Goal: Transaction & Acquisition: Purchase product/service

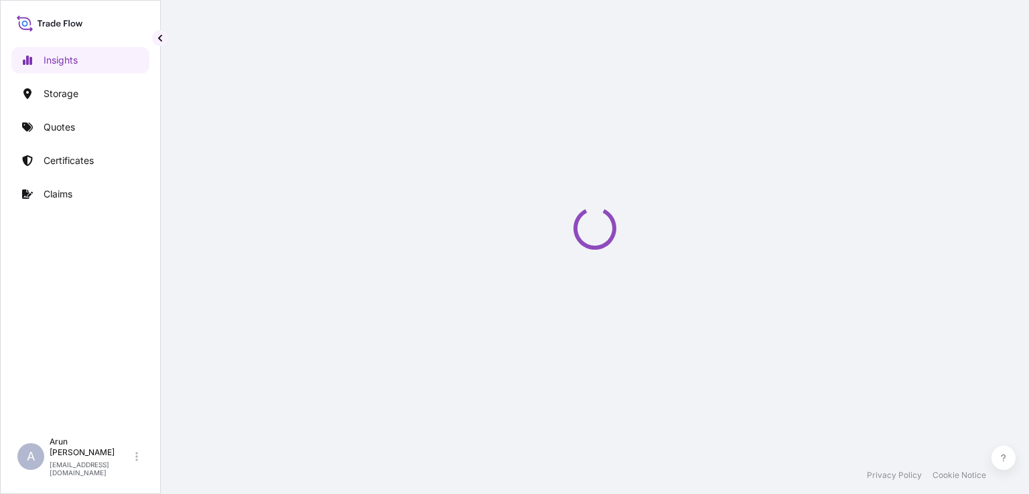
select select "2025"
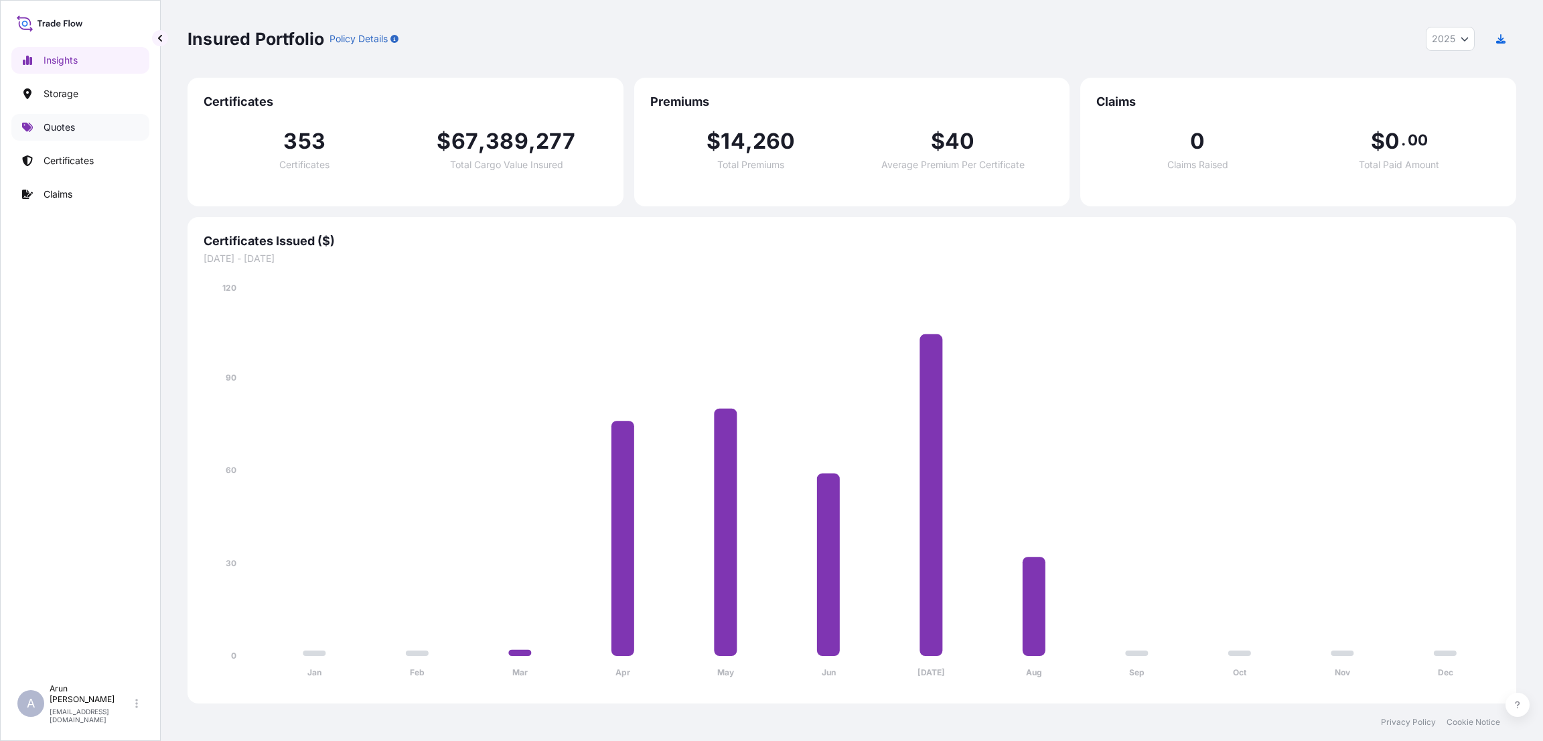
click at [62, 125] on p "Quotes" at bounding box center [59, 127] width 31 height 13
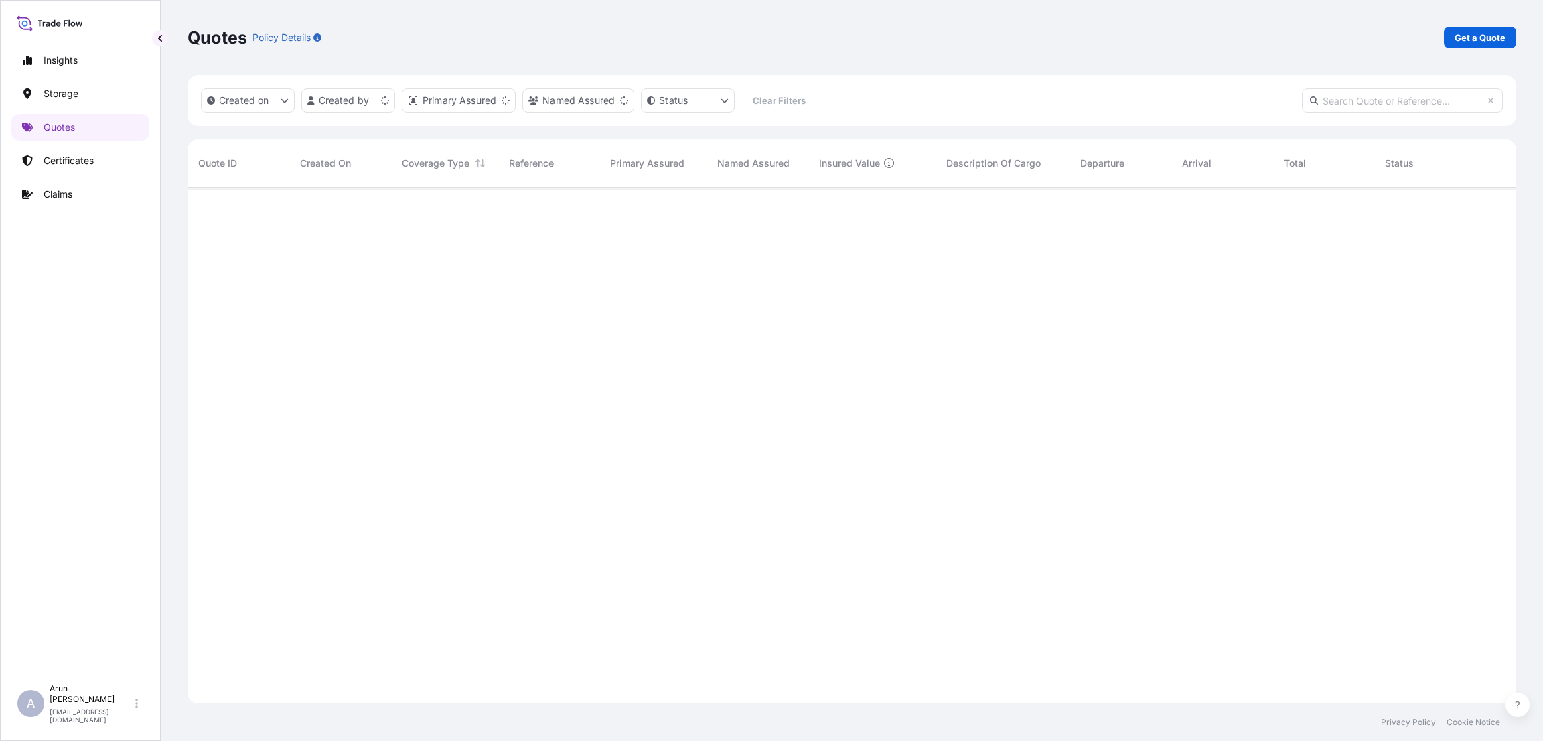
scroll to position [508, 1314]
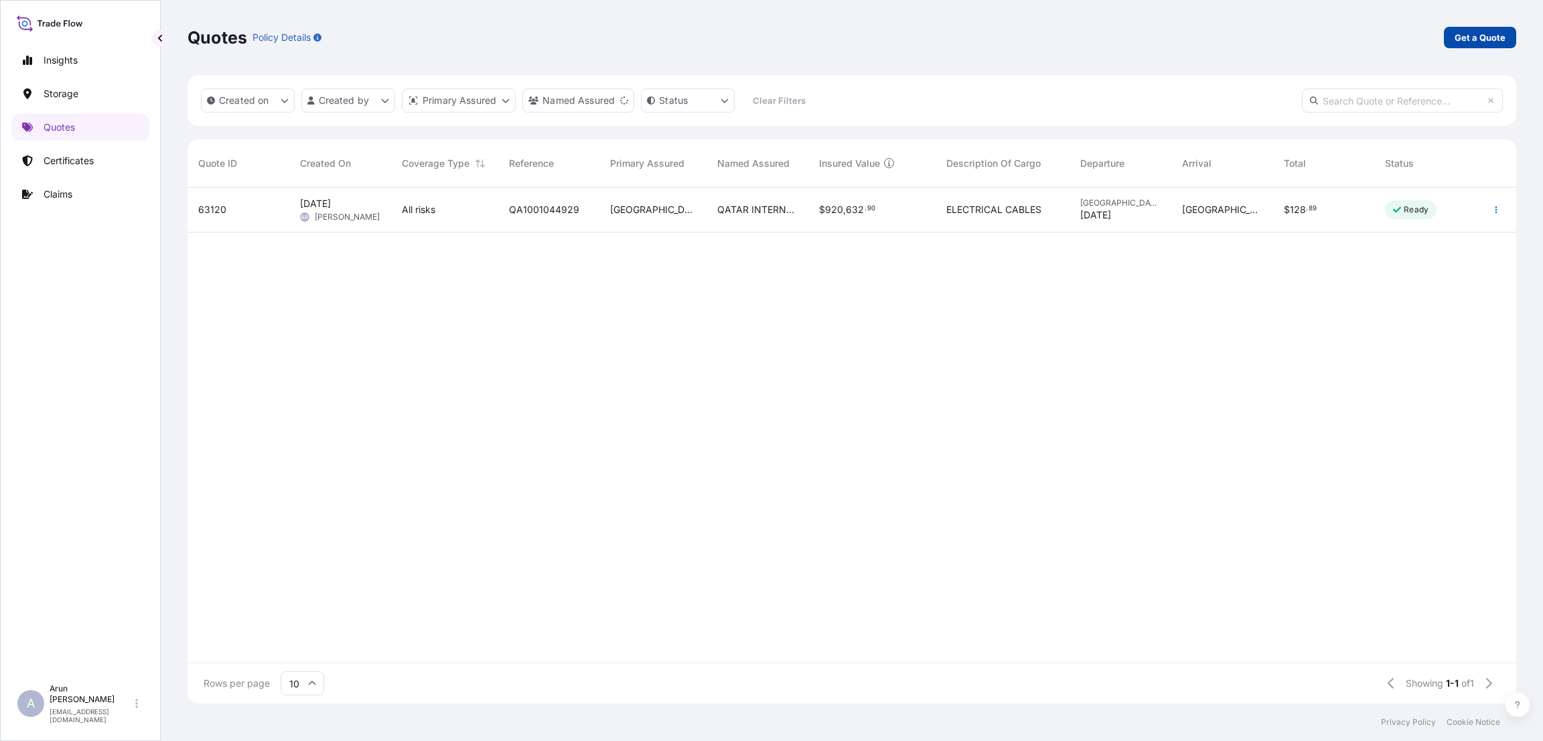
click at [1028, 37] on p "Get a Quote" at bounding box center [1480, 37] width 51 height 13
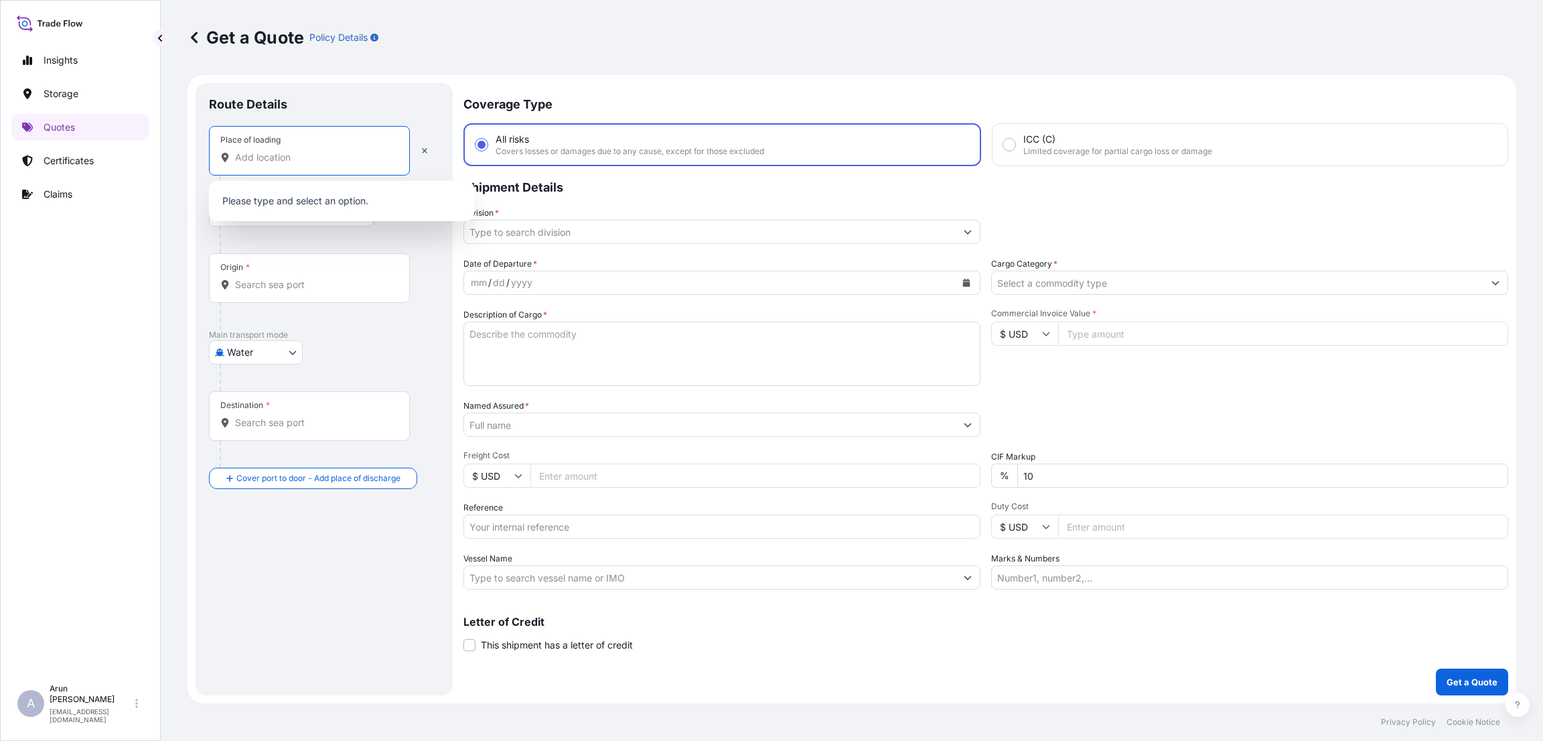
click at [332, 157] on input "Place of loading" at bounding box center [314, 157] width 158 height 13
click at [291, 350] on body "0 options available. Insights Storage Quotes Certificates Claims A [PERSON_NAME…" at bounding box center [771, 370] width 1543 height 741
click at [277, 370] on div "Air Water Inland" at bounding box center [256, 411] width 94 height 83
click at [269, 379] on div "Air" at bounding box center [255, 387] width 83 height 24
select select "Air"
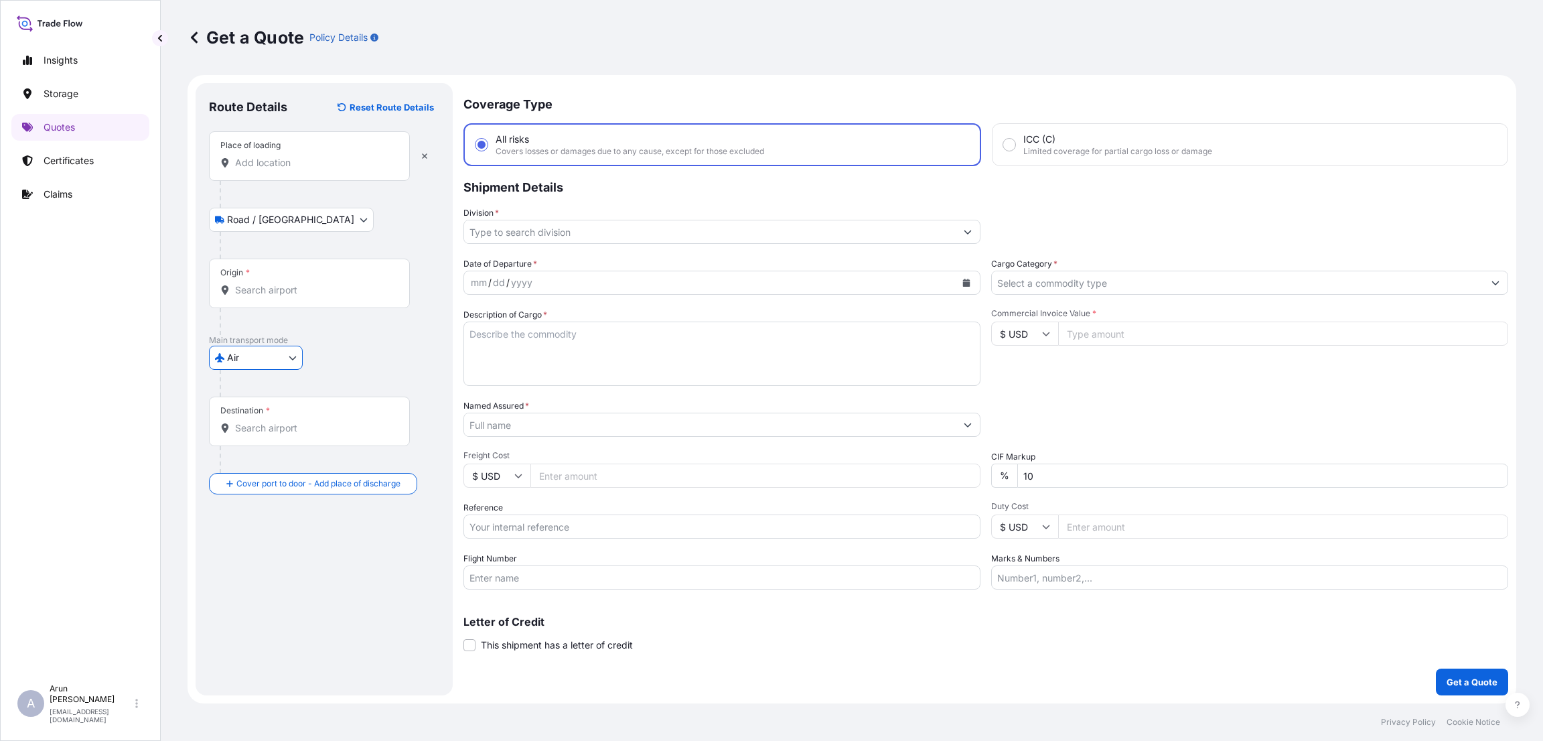
click at [311, 174] on div "Place of loading" at bounding box center [309, 156] width 201 height 50
click at [311, 169] on input "Place of loading" at bounding box center [314, 162] width 158 height 13
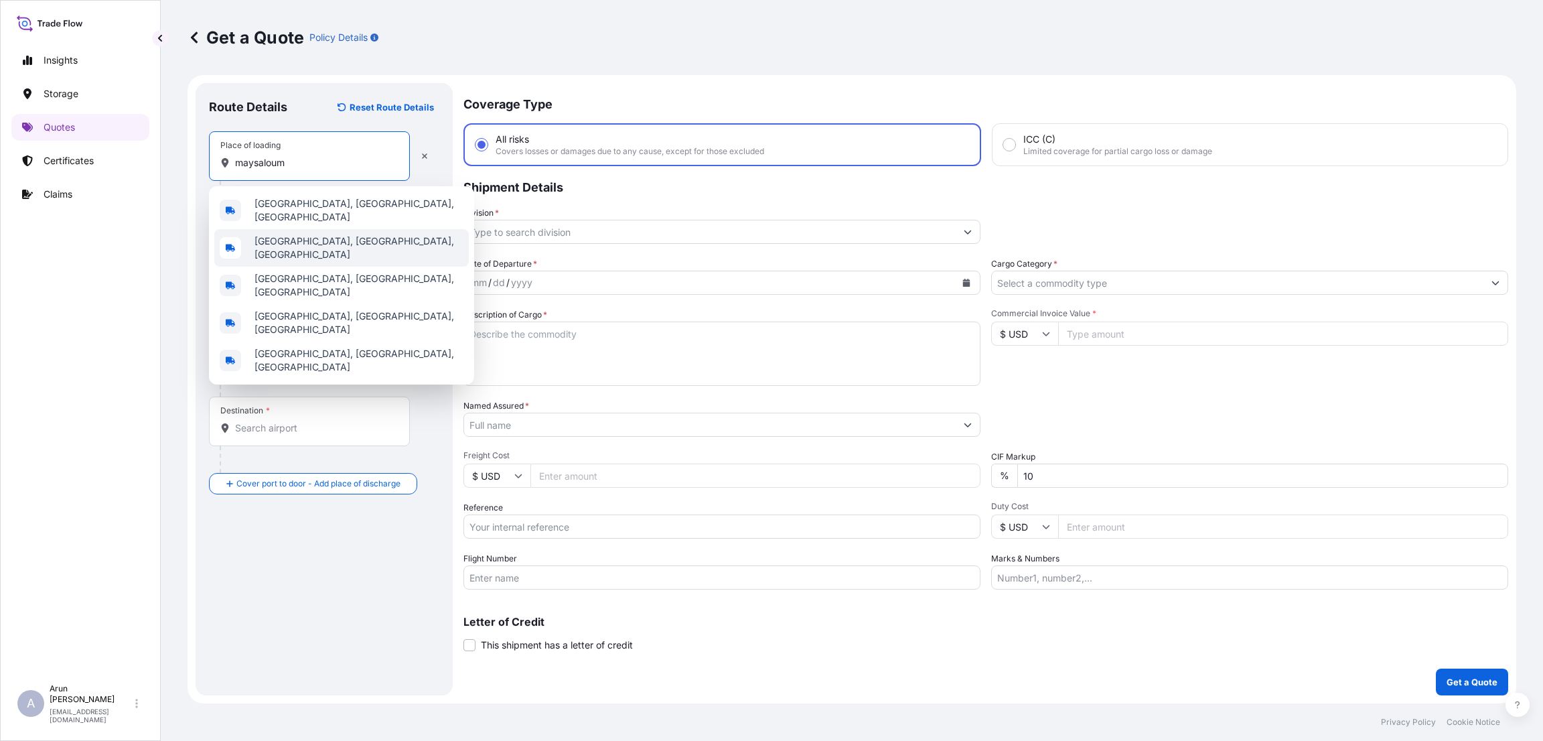
click at [313, 230] on div "[GEOGRAPHIC_DATA], [GEOGRAPHIC_DATA], [GEOGRAPHIC_DATA]" at bounding box center [341, 248] width 255 height 38
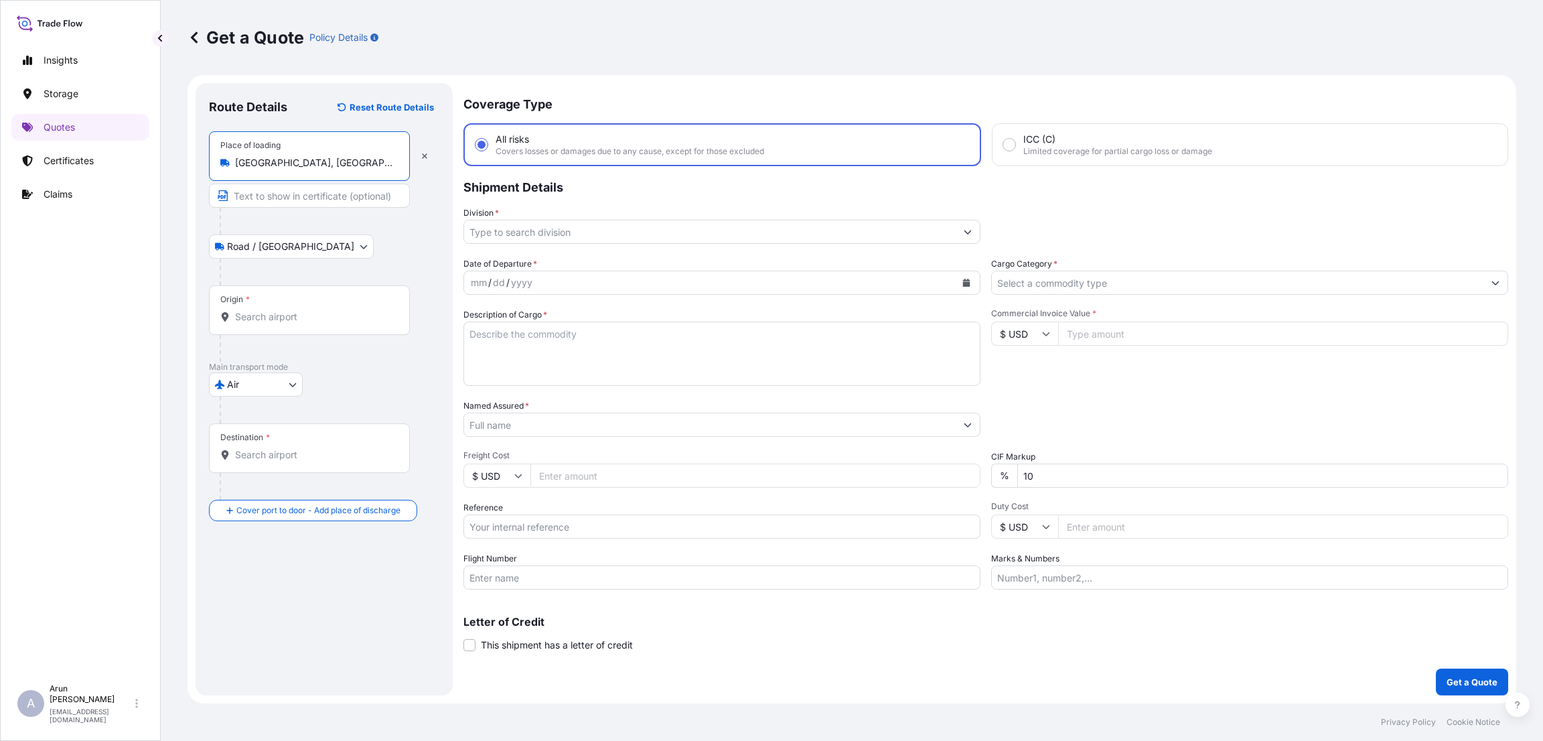
type input "[GEOGRAPHIC_DATA], [GEOGRAPHIC_DATA], [GEOGRAPHIC_DATA]"
click at [291, 195] on input "Text to appear on certificate" at bounding box center [309, 196] width 201 height 24
type input "u"
type input "UMM [PERSON_NAME] POWER PLANT"
click at [283, 313] on input "Origin *" at bounding box center [314, 316] width 158 height 13
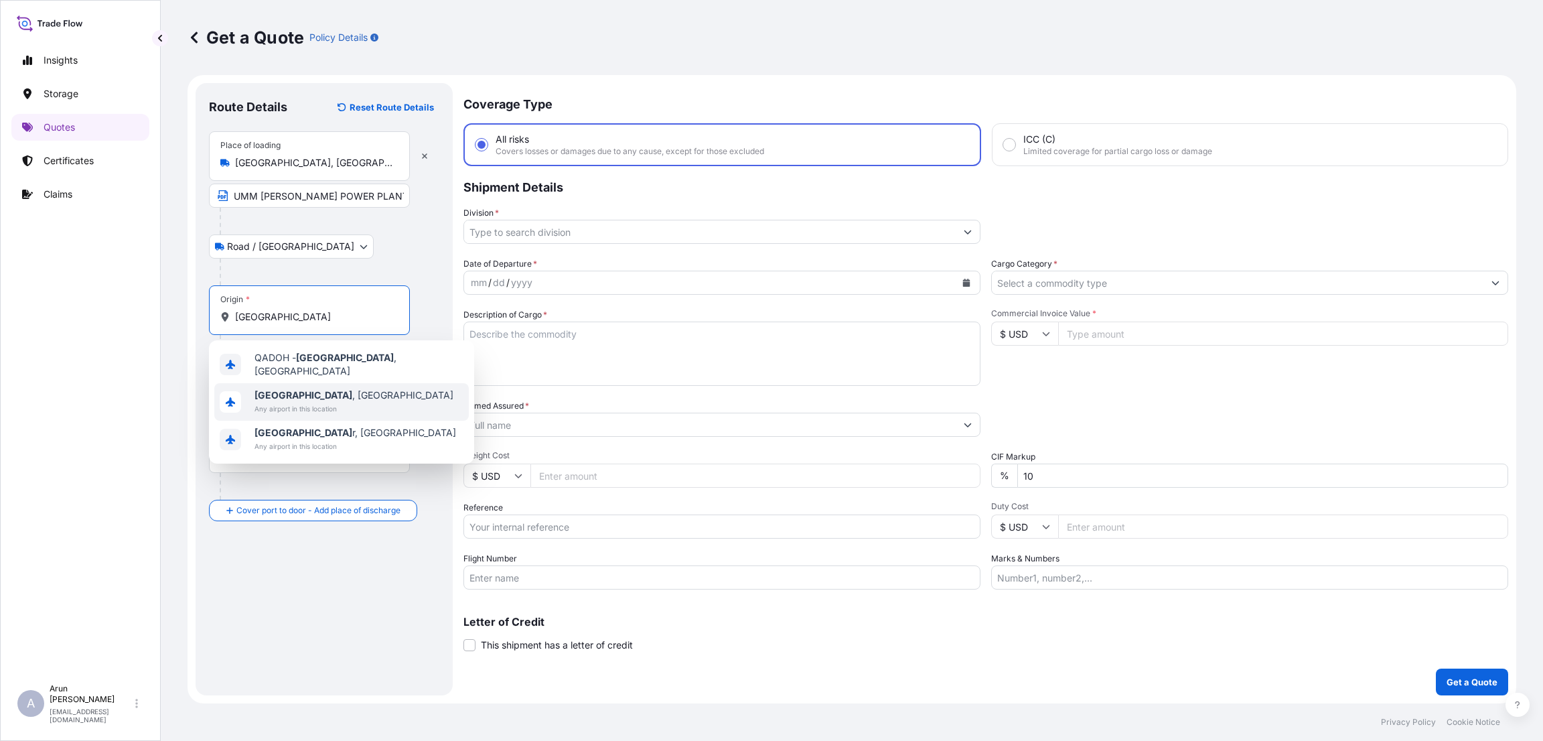
click at [292, 402] on span "Any airport in this location" at bounding box center [354, 408] width 199 height 13
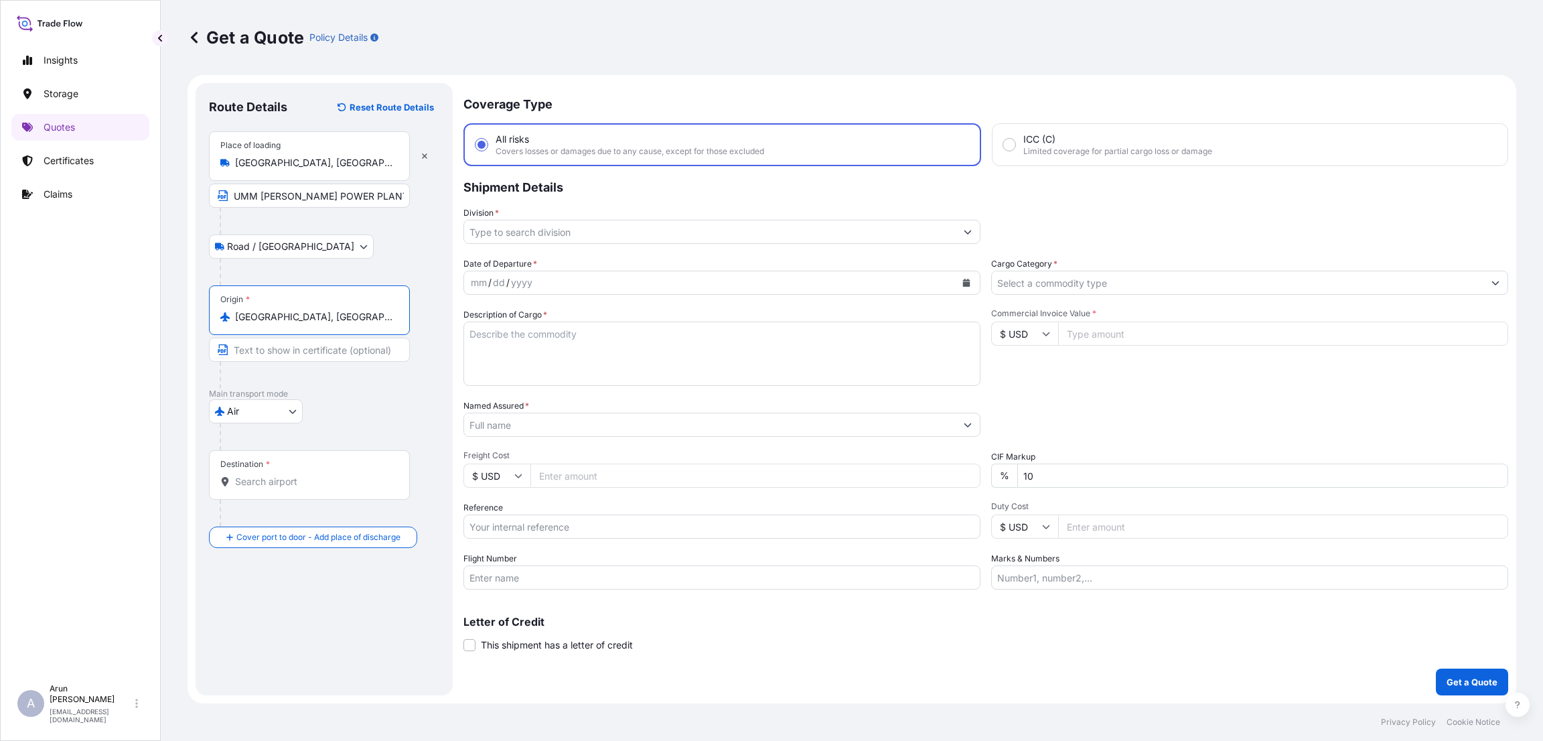
type input "[GEOGRAPHIC_DATA], [GEOGRAPHIC_DATA]"
click at [252, 480] on input "Destination *" at bounding box center [314, 481] width 158 height 13
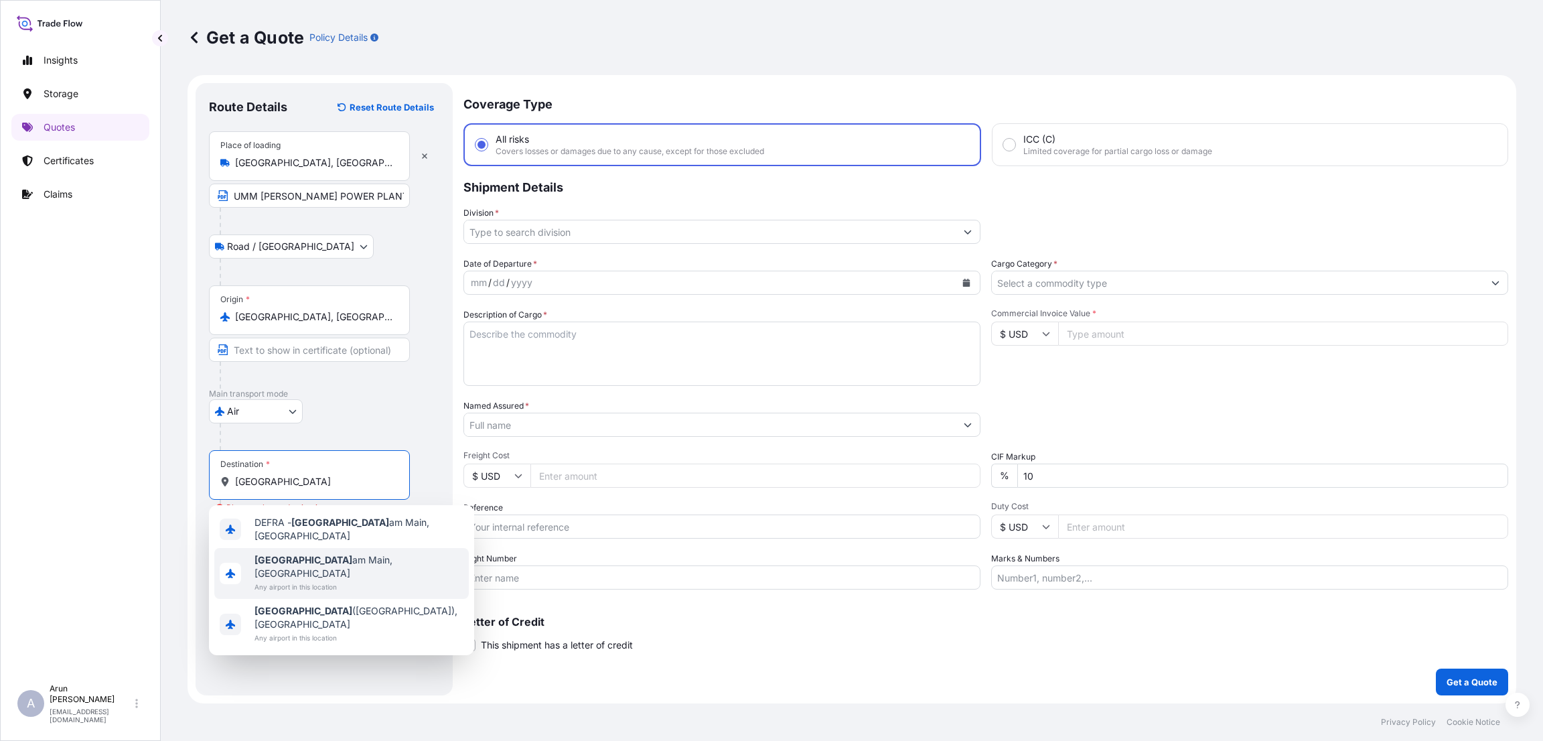
click at [301, 494] on span "[GEOGRAPHIC_DATA], [GEOGRAPHIC_DATA]" at bounding box center [359, 566] width 209 height 27
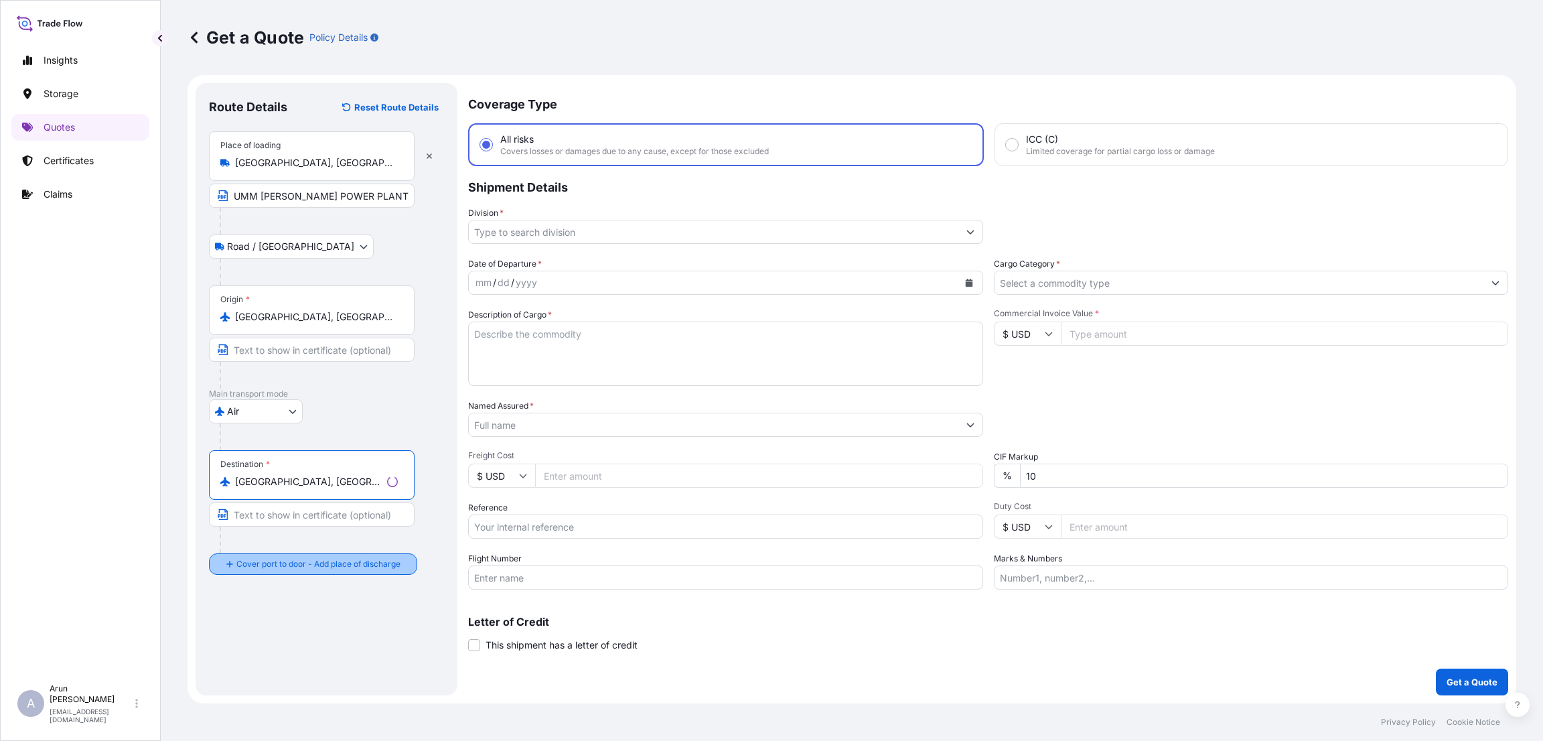
type input "[GEOGRAPHIC_DATA], [GEOGRAPHIC_DATA]"
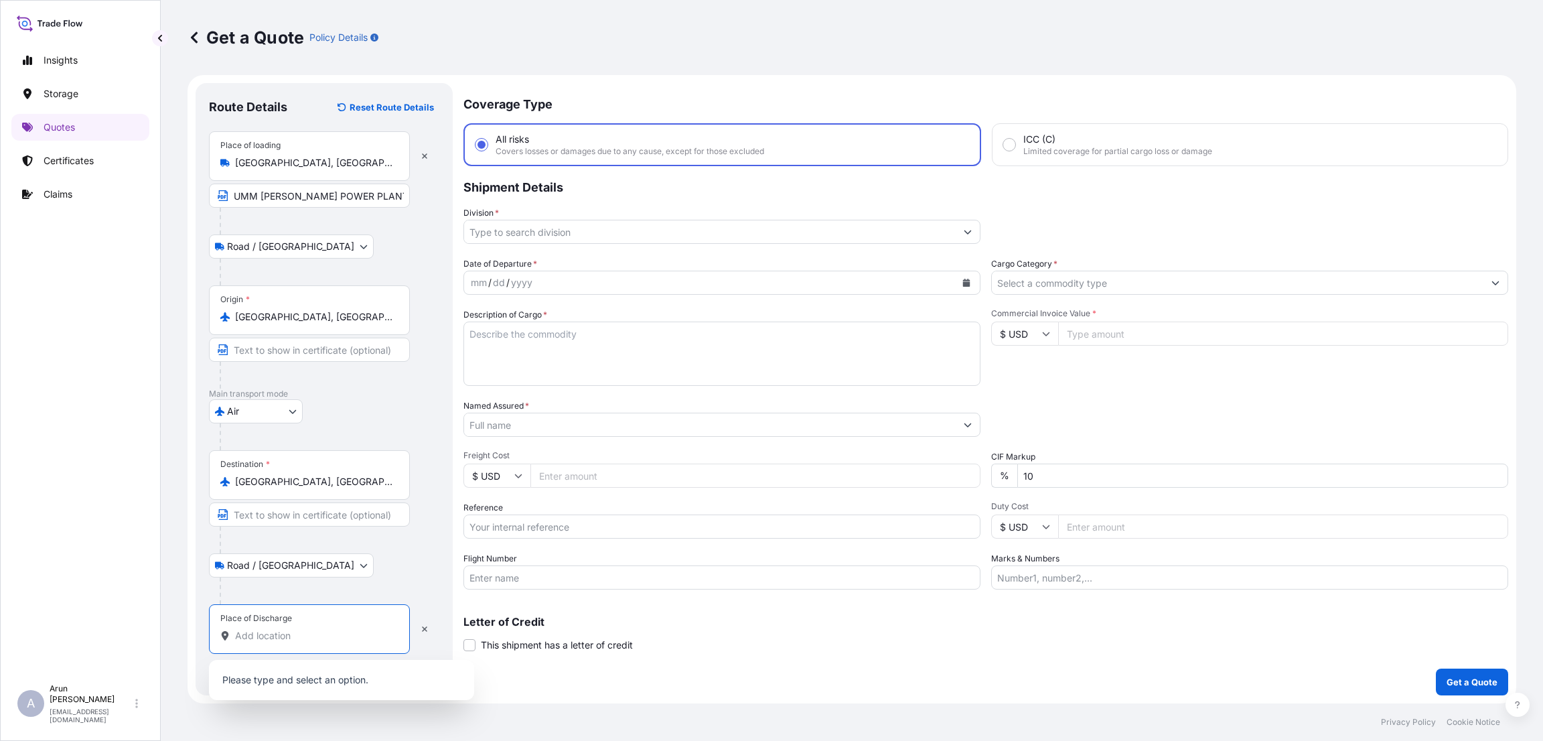
click at [255, 494] on input "Place of Discharge" at bounding box center [314, 635] width 158 height 13
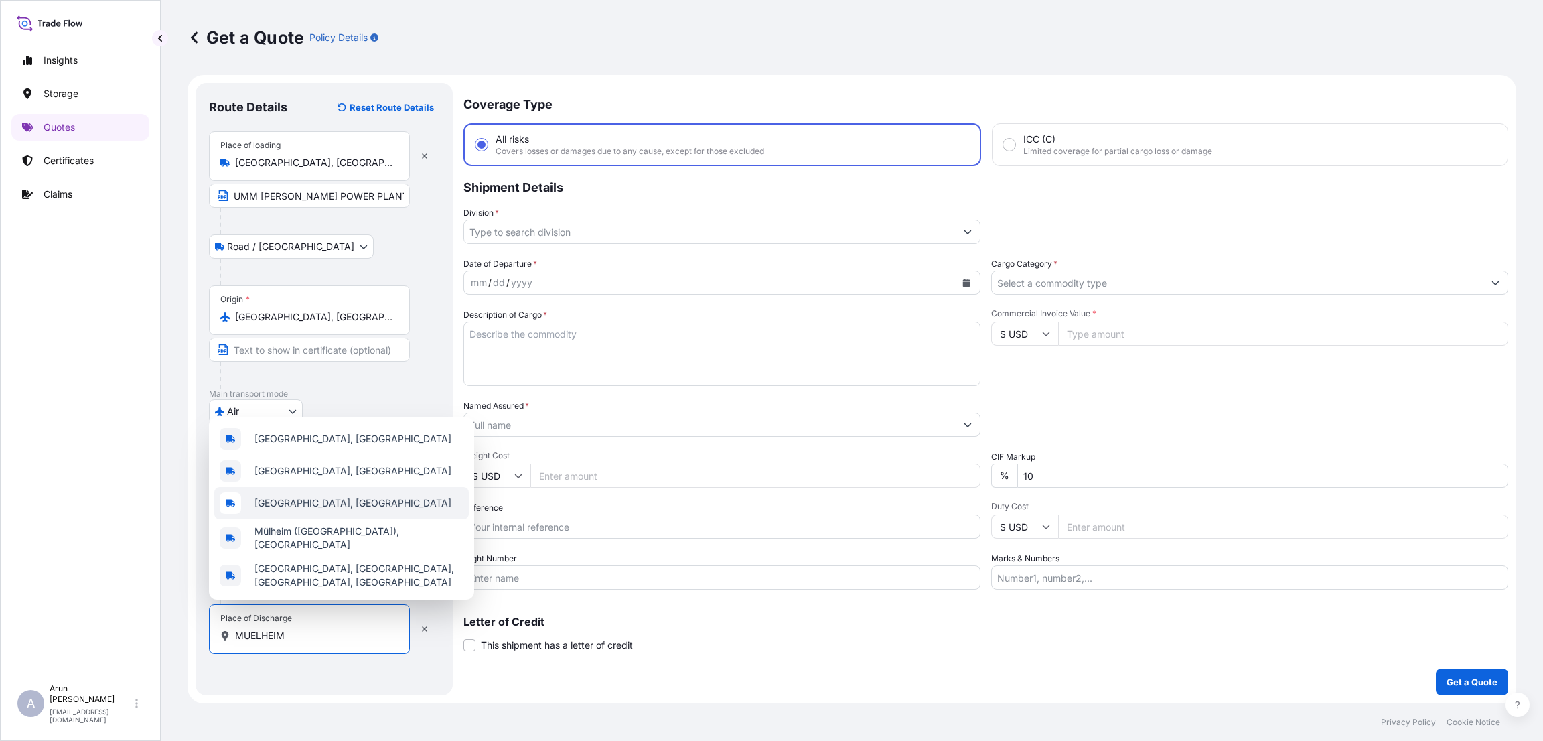
click at [324, 494] on span "[GEOGRAPHIC_DATA], [GEOGRAPHIC_DATA]" at bounding box center [353, 502] width 197 height 13
type input "[GEOGRAPHIC_DATA], [GEOGRAPHIC_DATA]"
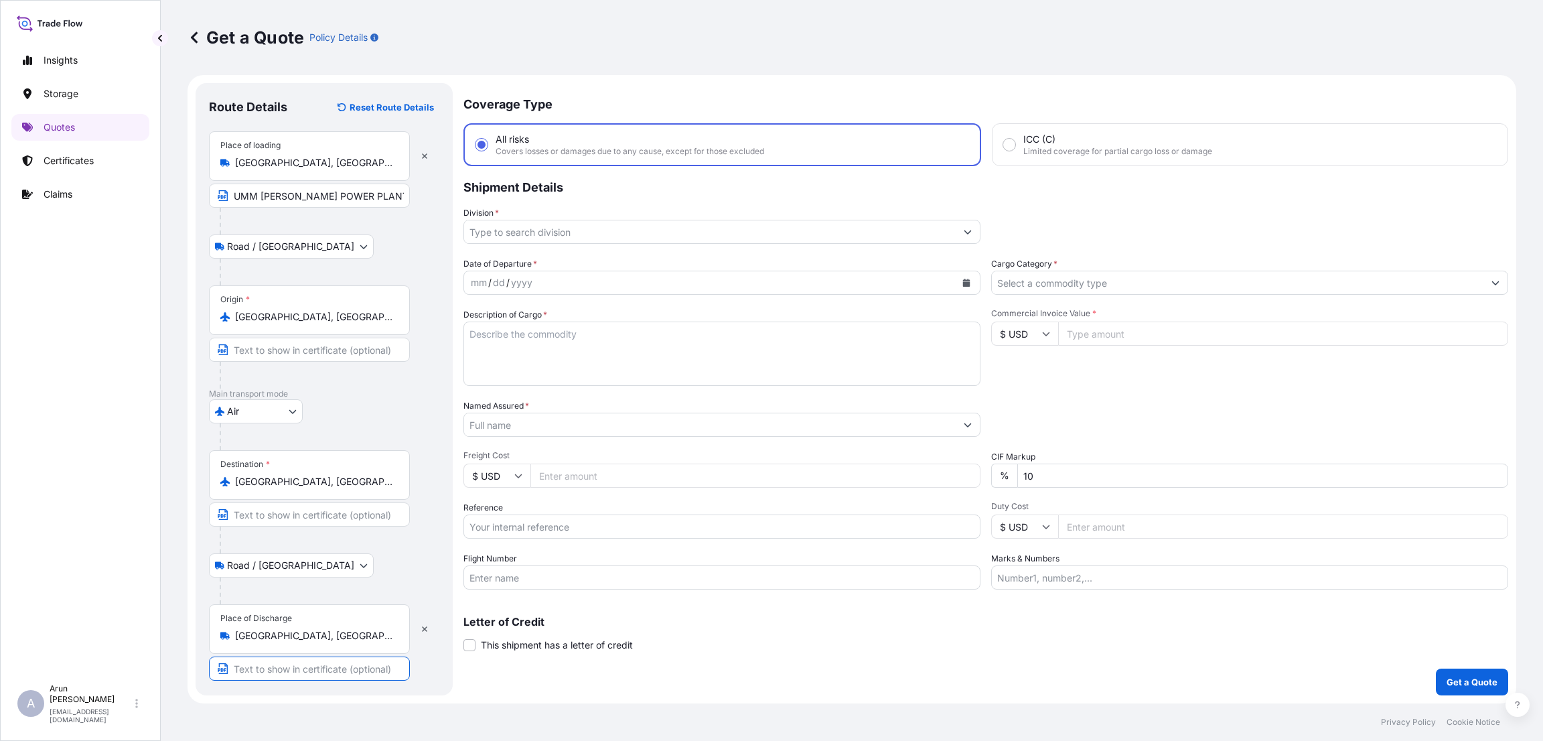
click at [306, 494] on input "Text to appear on certificate" at bounding box center [309, 668] width 201 height 24
type input "SIEMENS ENERGY GLOBAL GMBH & CO KG"
click at [851, 237] on input "Division *" at bounding box center [710, 232] width 492 height 24
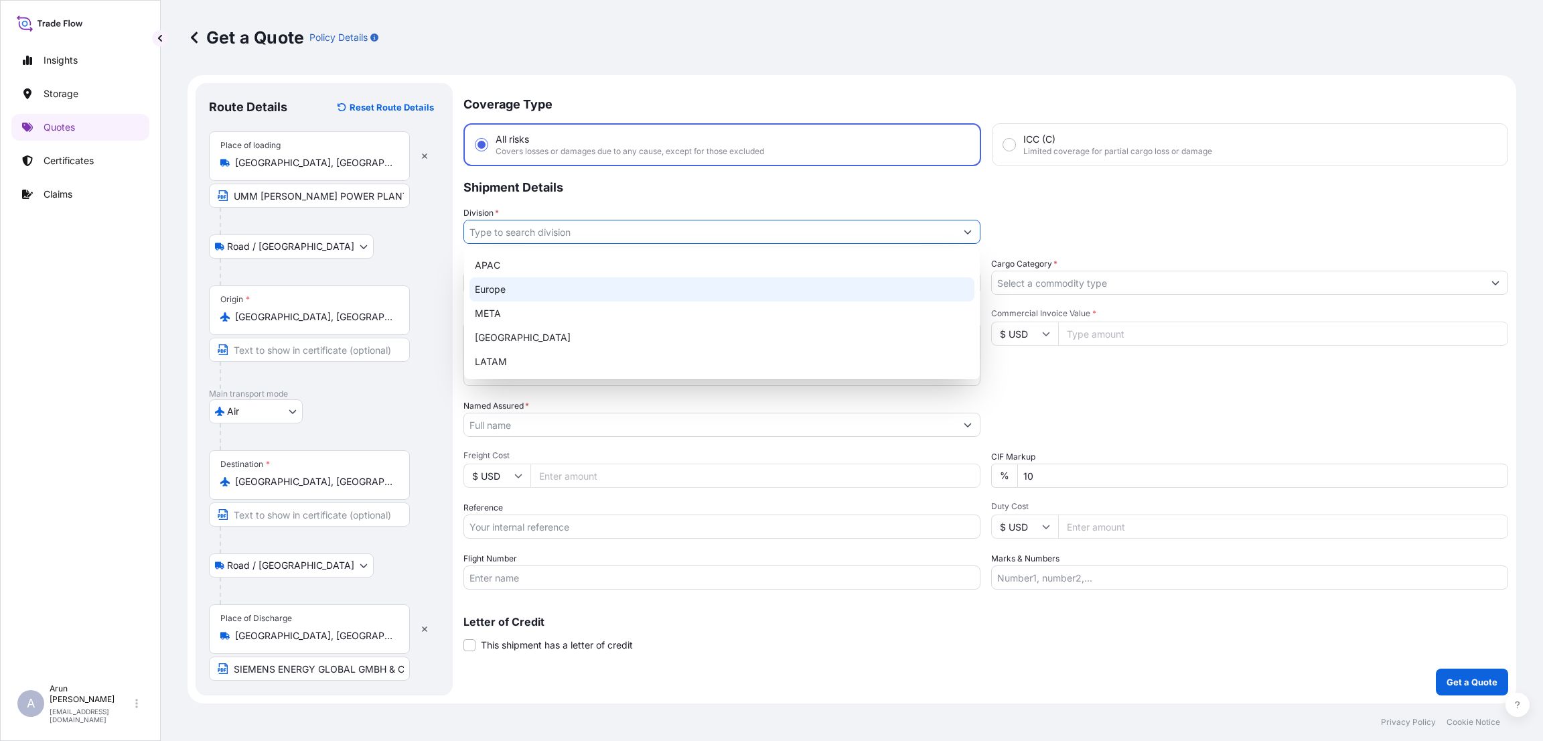
click at [779, 289] on div "Europe" at bounding box center [722, 289] width 505 height 24
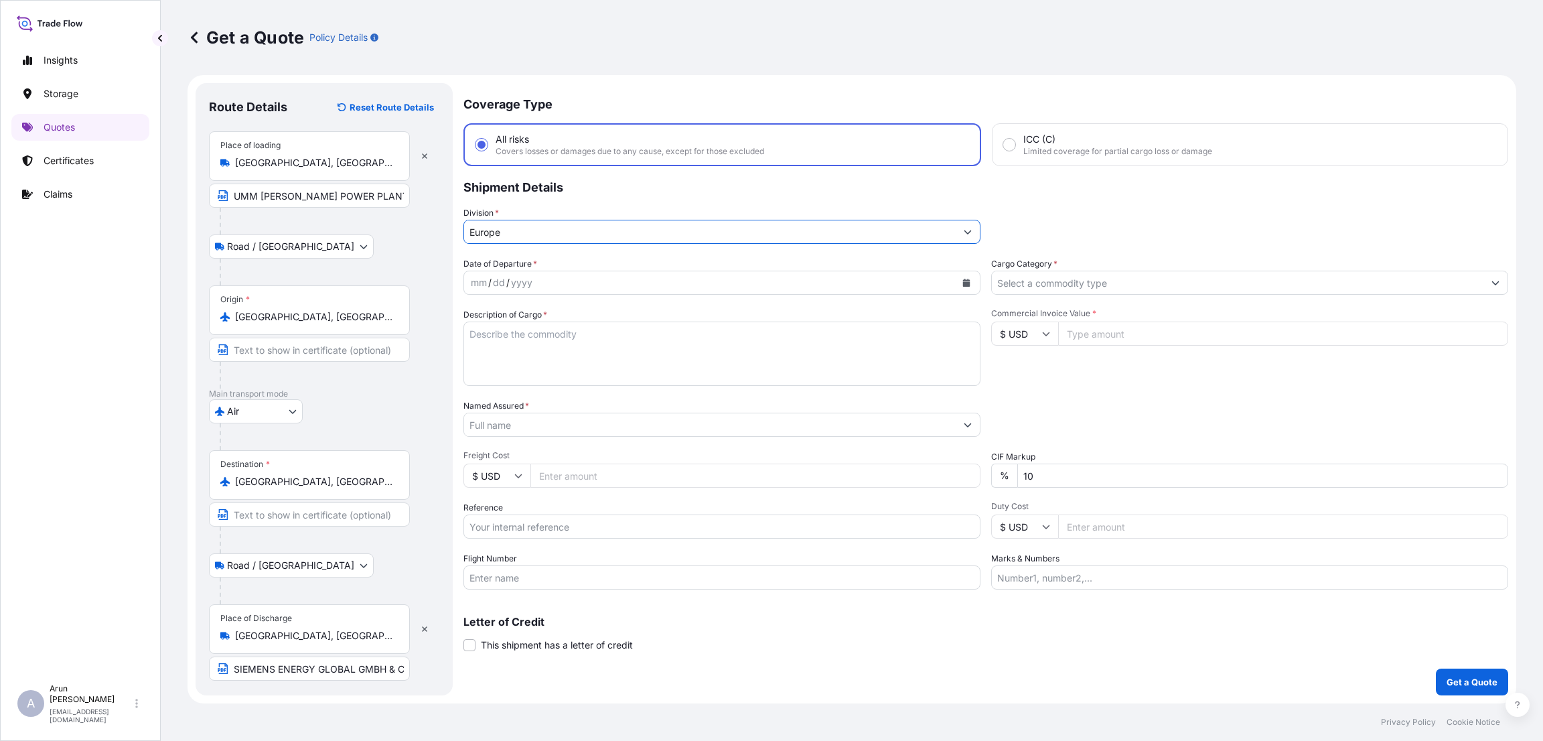
click at [786, 226] on input "Europe" at bounding box center [710, 232] width 492 height 24
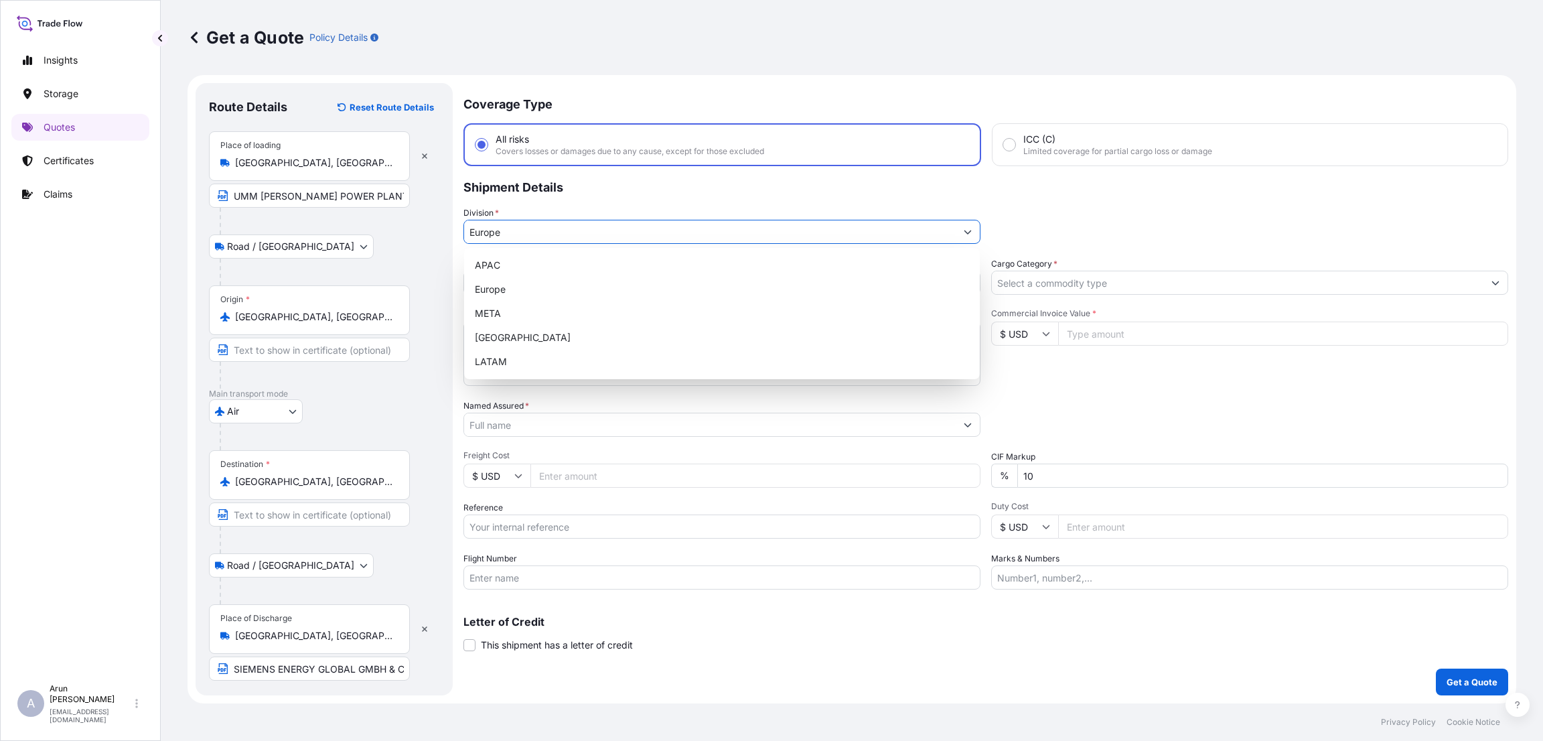
click at [970, 234] on icon "Show suggestions" at bounding box center [968, 232] width 8 height 8
click at [614, 306] on div "META" at bounding box center [722, 313] width 505 height 24
type input "META"
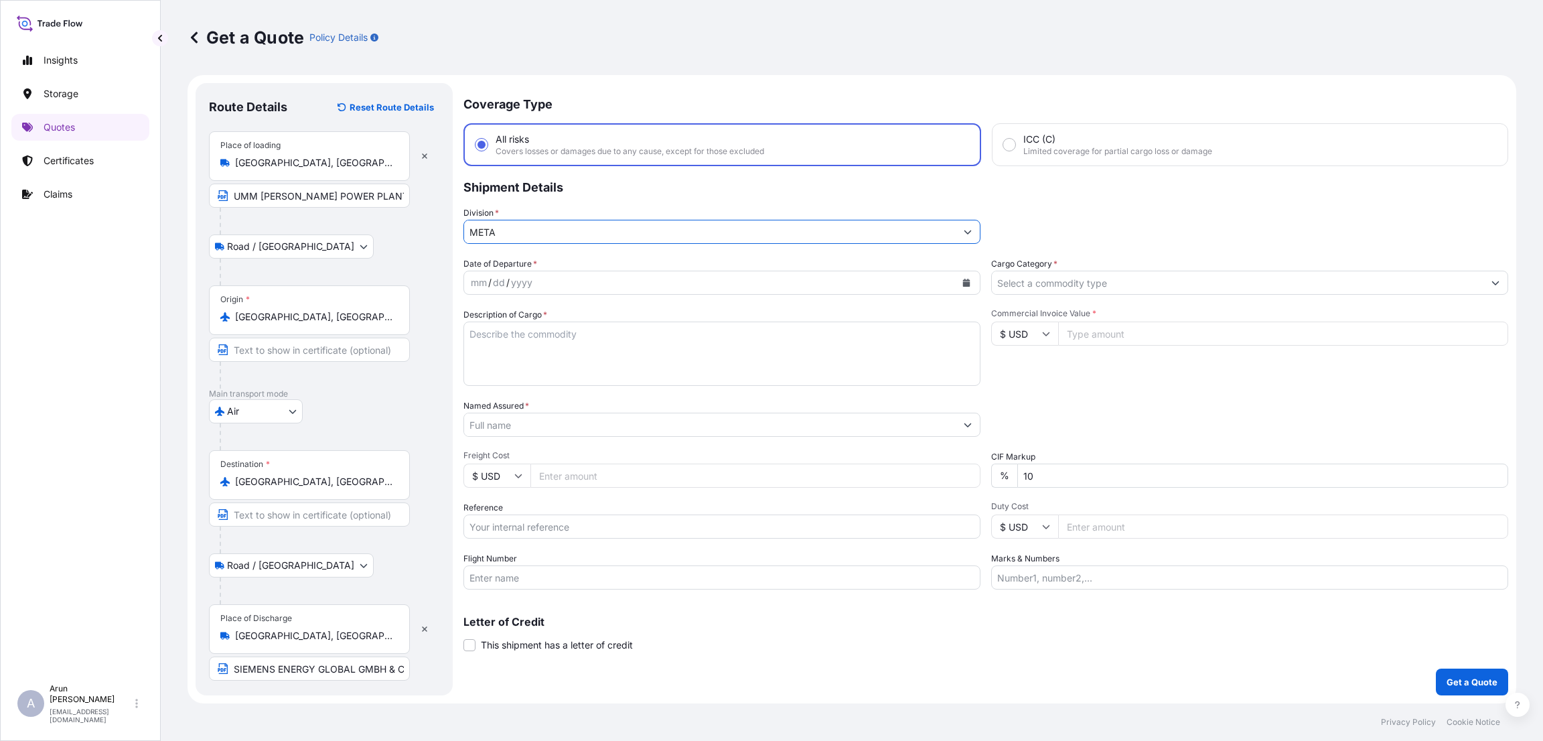
click at [965, 279] on icon "Calendar" at bounding box center [967, 283] width 8 height 8
click at [493, 445] on div "17" at bounding box center [487, 445] width 24 height 24
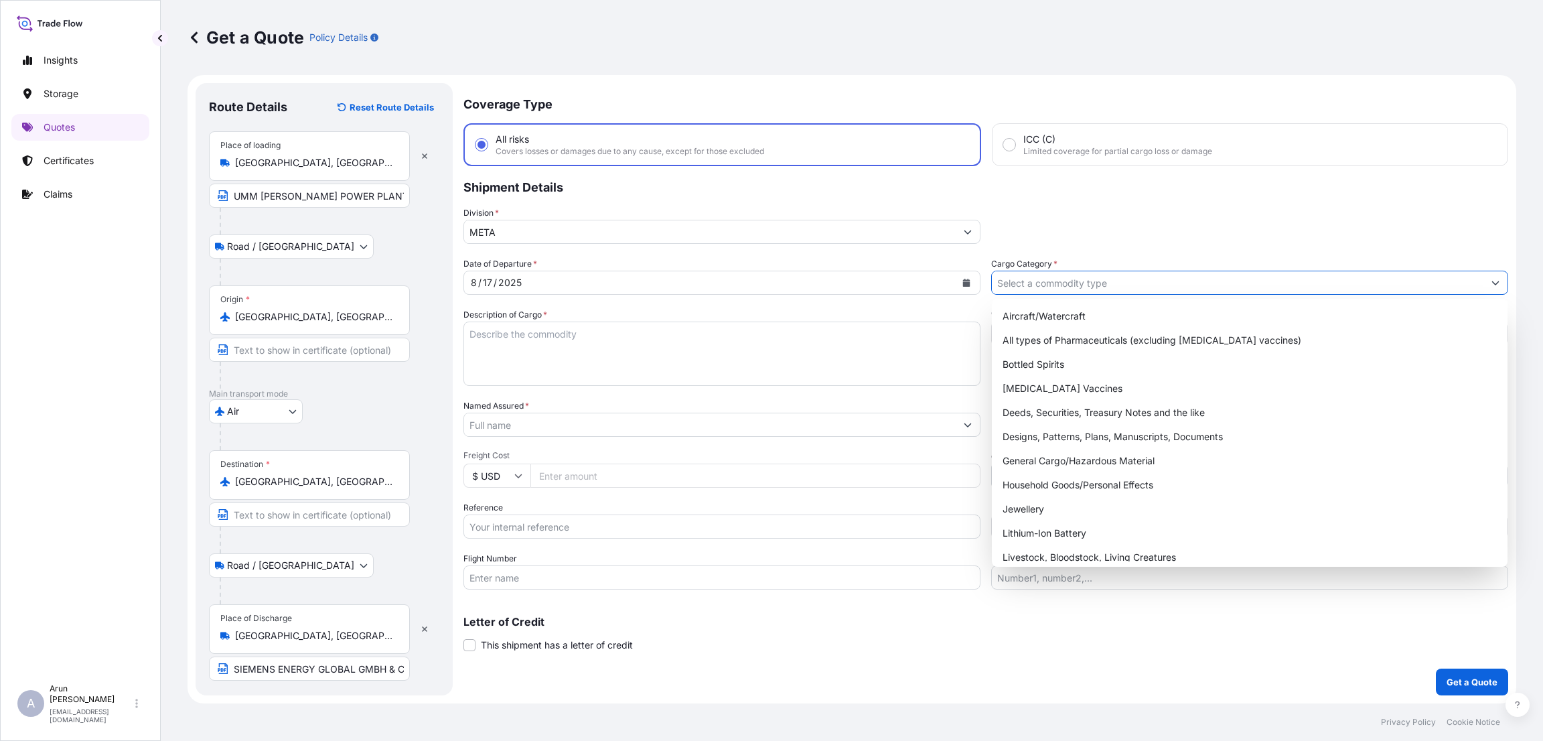
click at [1028, 287] on input "Cargo Category *" at bounding box center [1238, 283] width 492 height 24
click at [1028, 466] on div "General Cargo/Hazardous Material" at bounding box center [1249, 461] width 505 height 24
type input "General Cargo/Hazardous Material"
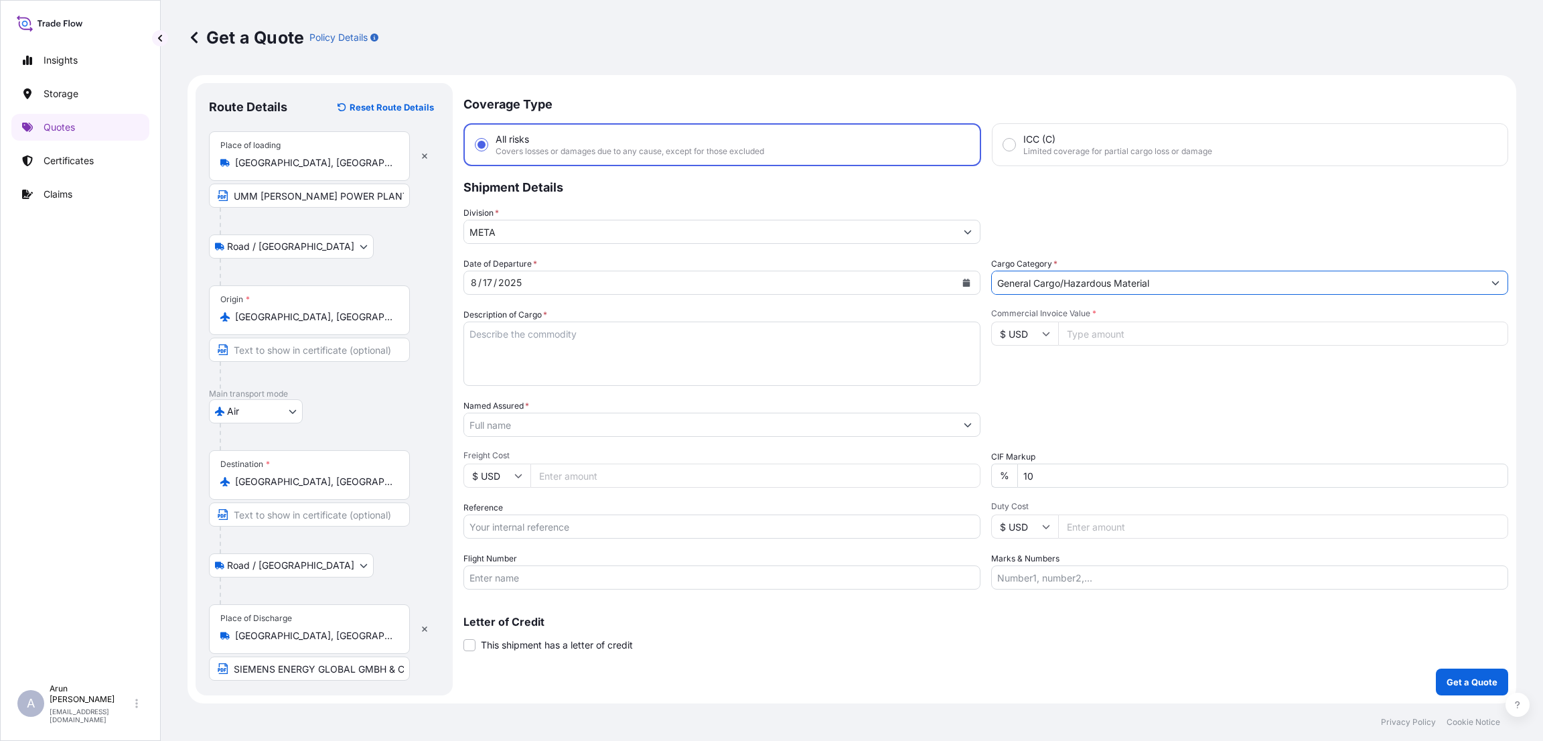
click at [588, 341] on textarea "Description of Cargo *" at bounding box center [722, 354] width 517 height 64
drag, startPoint x: 575, startPoint y: 333, endPoint x: 455, endPoint y: 335, distance: 119.9
click at [455, 335] on form "Route Details Reset Route Details Place of loading [GEOGRAPHIC_DATA], [GEOGRAPH…" at bounding box center [852, 389] width 1329 height 628
click at [594, 337] on textarea "MAIN STEAM CV CONE 1," at bounding box center [722, 354] width 517 height 64
paste textarea "MAIN STEAM CV CONE"
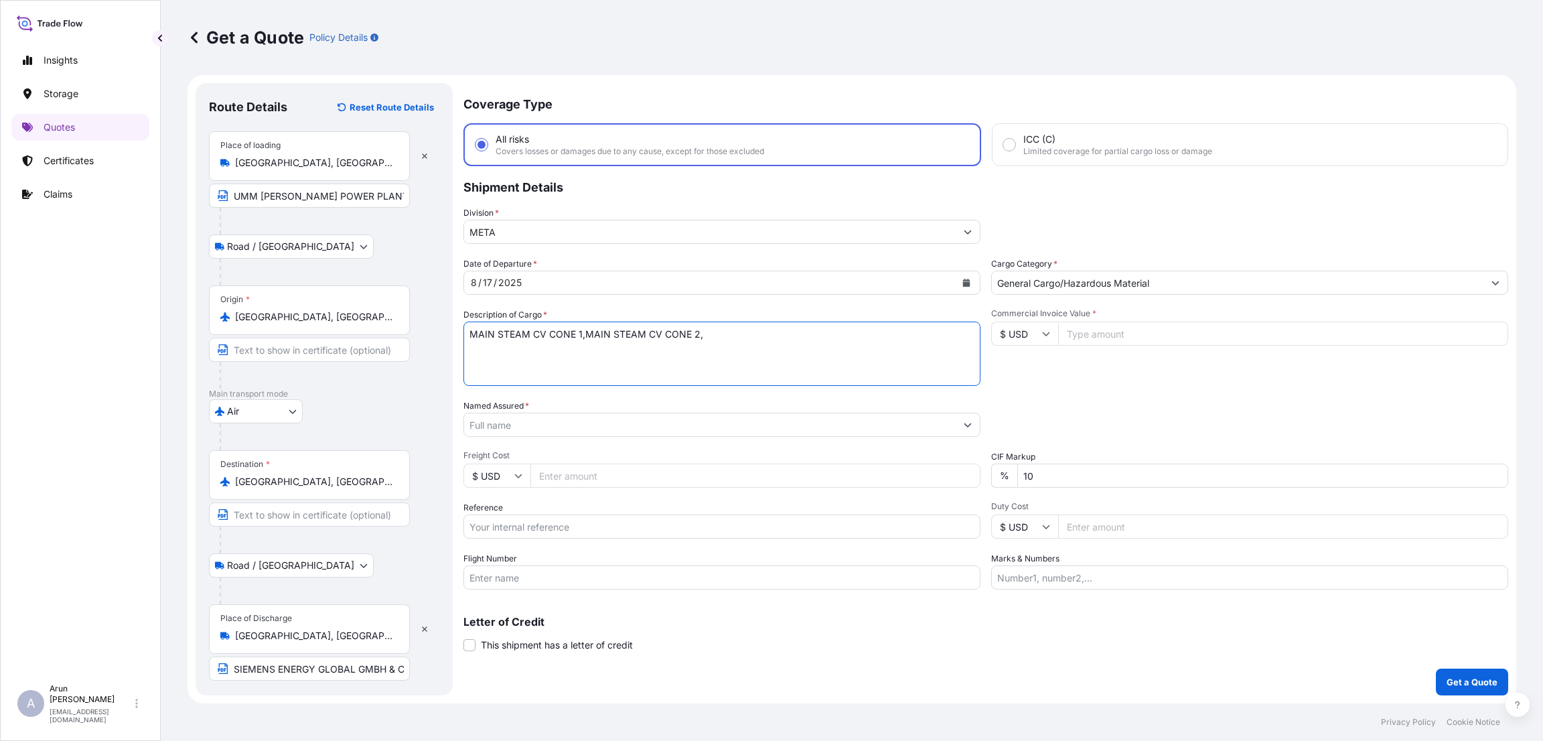
paste textarea "MAIN STEAM CV CONE"
drag, startPoint x: 771, startPoint y: 336, endPoint x: 766, endPoint y: 425, distance: 89.9
click at [778, 346] on textarea "MAIN STEAM CV CONE 1,MAIN STEAM CV CONE 2,MAIN STEAM CV CONE" at bounding box center [722, 354] width 517 height 64
click at [819, 331] on textarea "MAIN STEAM CV CONE 1,MAIN STEAM CV CONE 2,MAIN STEAM ESV CONE" at bounding box center [722, 354] width 517 height 64
type textarea "MAIN STEAM CV CONE 1,MAIN STEAM CV CONE 2,MAIN STEAM ESV CONE 1"
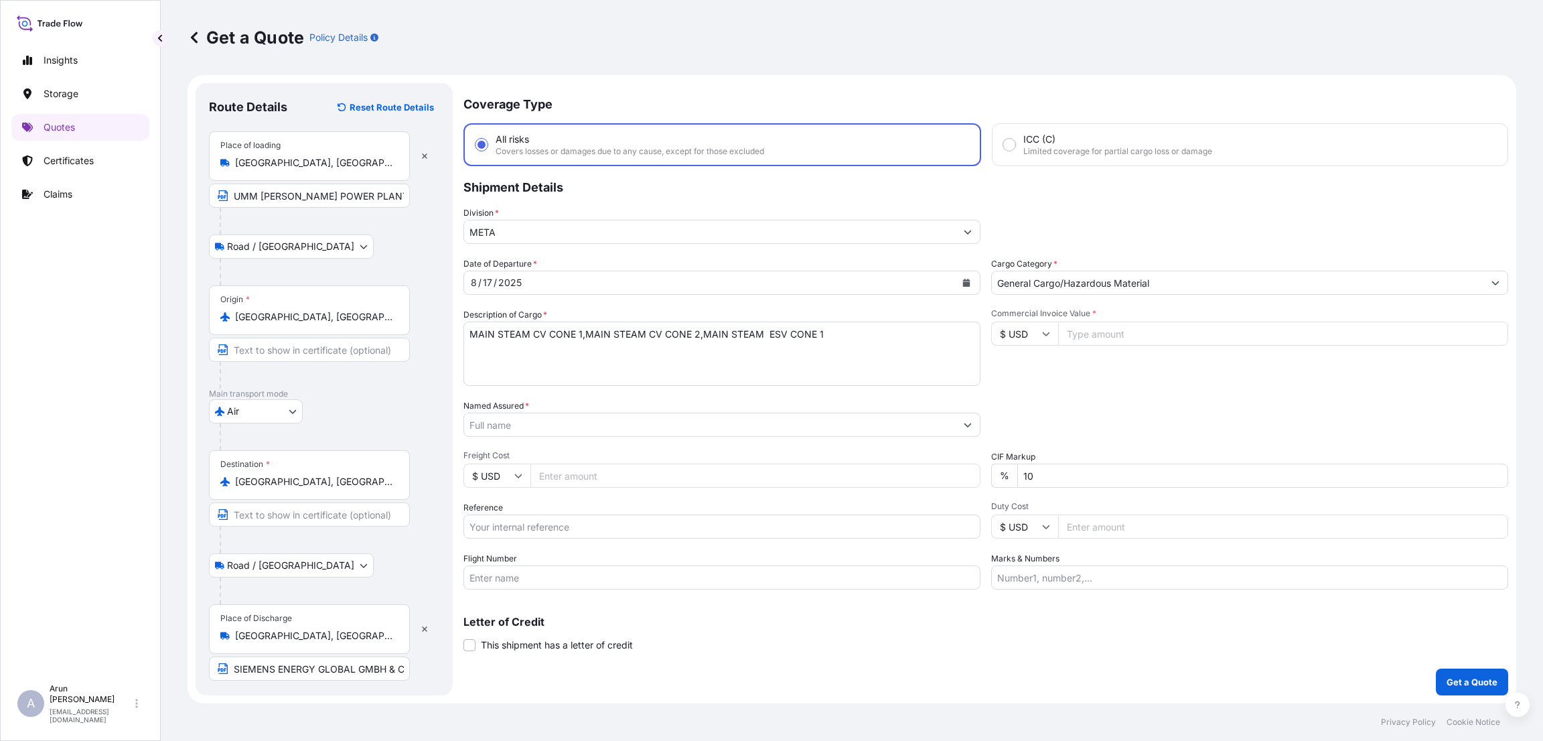
click at [1028, 328] on input "Commercial Invoice Value *" at bounding box center [1283, 334] width 450 height 24
type input "310764"
click at [1028, 391] on div "Date of Departure * [DATE] Cargo Category * General Cargo/Hazardous Material De…" at bounding box center [986, 423] width 1045 height 332
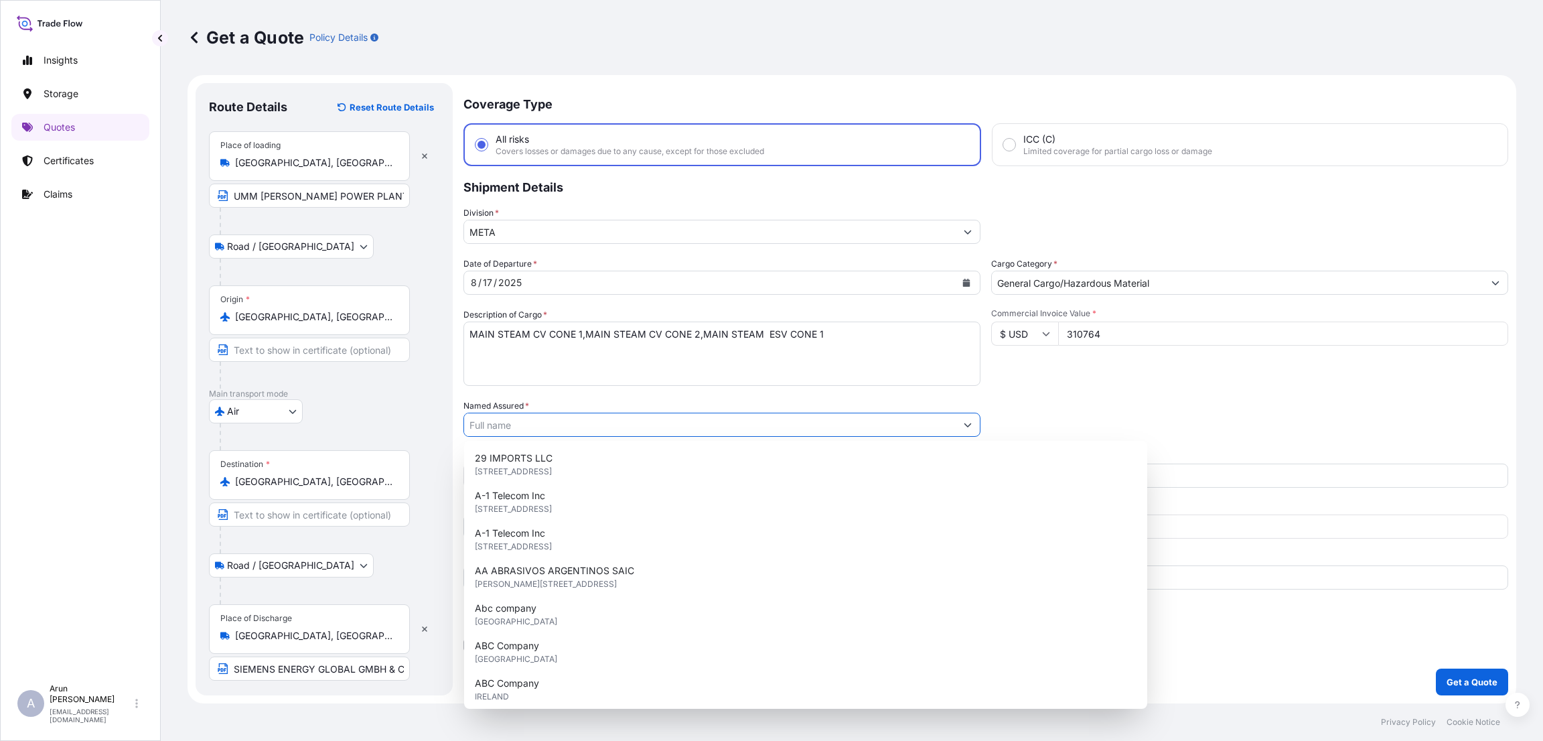
click at [540, 427] on input "Named Assured *" at bounding box center [710, 425] width 492 height 24
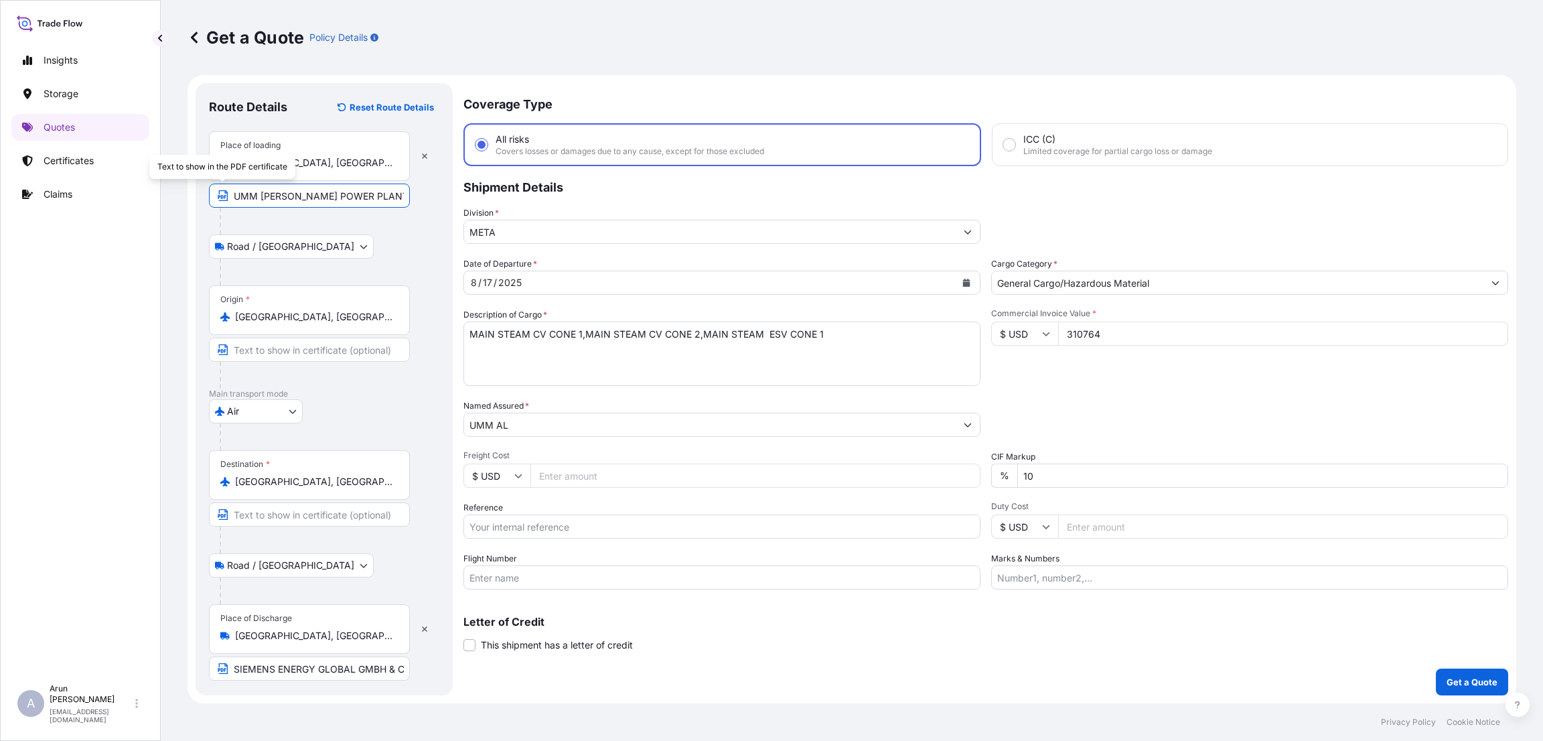
drag, startPoint x: 380, startPoint y: 186, endPoint x: 192, endPoint y: 194, distance: 187.7
click at [192, 194] on form "Route Details Reset Route Details Place of loading [GEOGRAPHIC_DATA], [GEOGRAPH…" at bounding box center [852, 389] width 1329 height 628
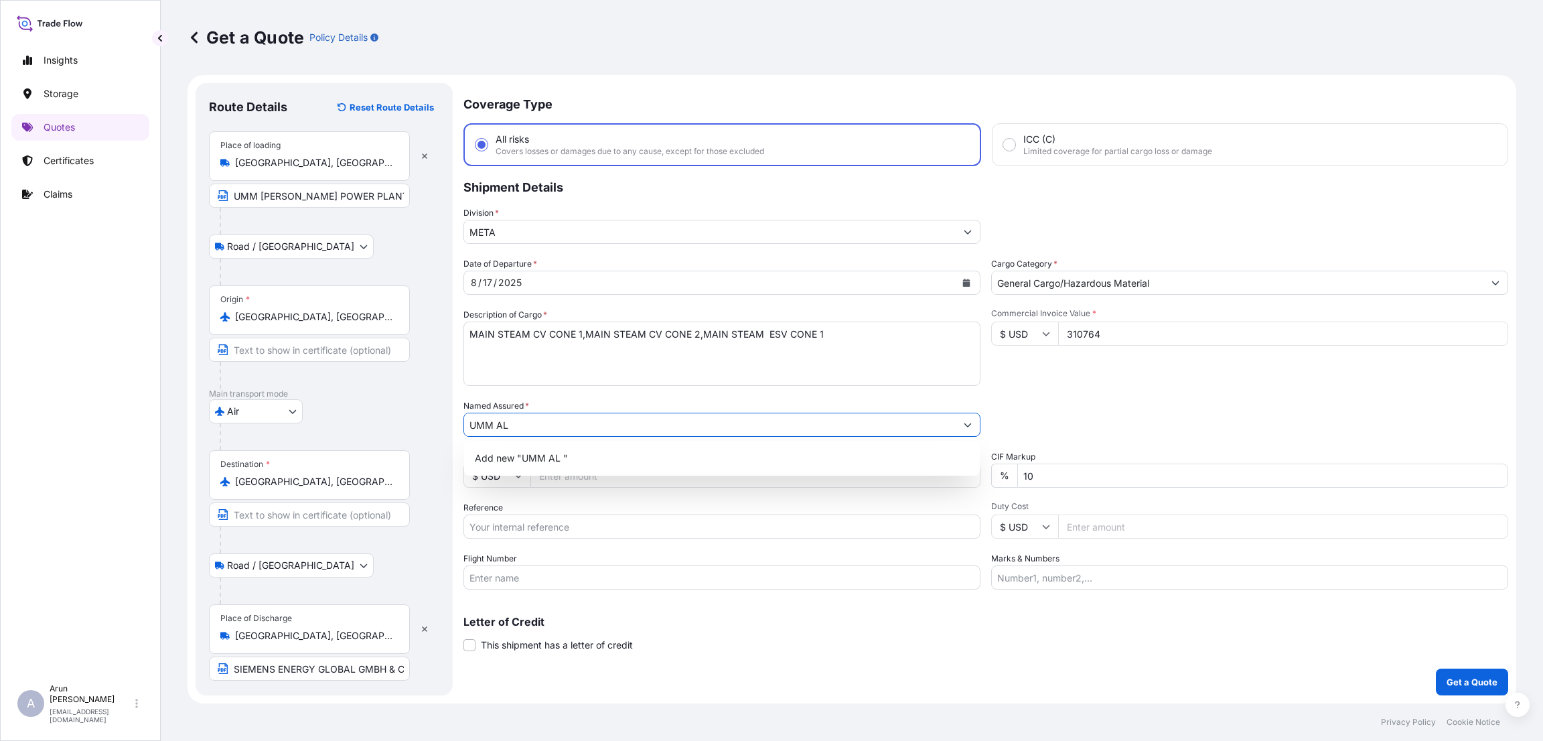
drag, startPoint x: 528, startPoint y: 427, endPoint x: 403, endPoint y: 425, distance: 125.3
click at [403, 425] on form "Route Details Reset Route Details Place of loading [GEOGRAPHIC_DATA], [GEOGRAPH…" at bounding box center [852, 389] width 1329 height 628
paste input "HOUL POWER PLANT"
click at [696, 455] on div "Add new "UMM [PERSON_NAME] POWER PLANT"" at bounding box center [722, 458] width 505 height 24
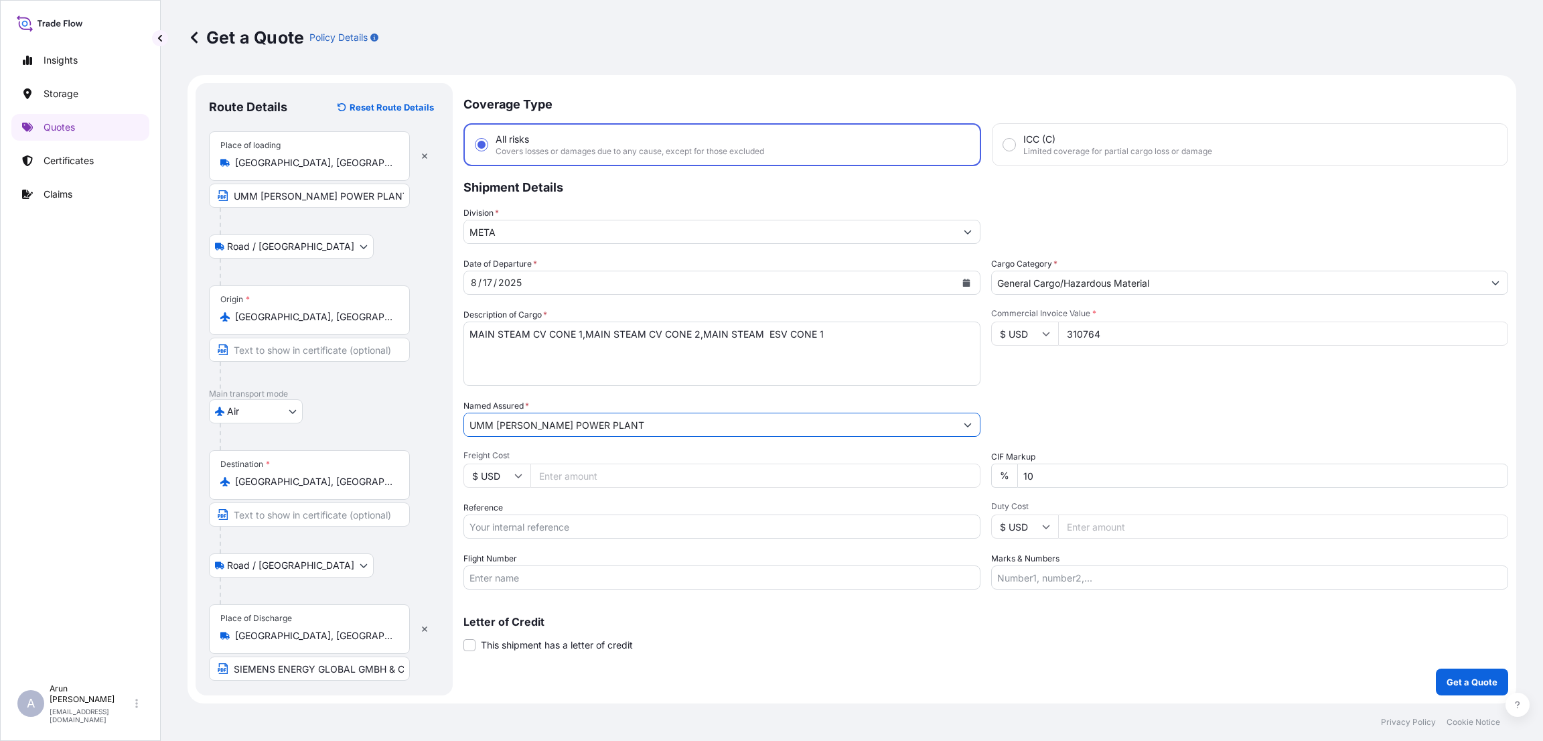
type input "UMM [PERSON_NAME] POWER PLANT"
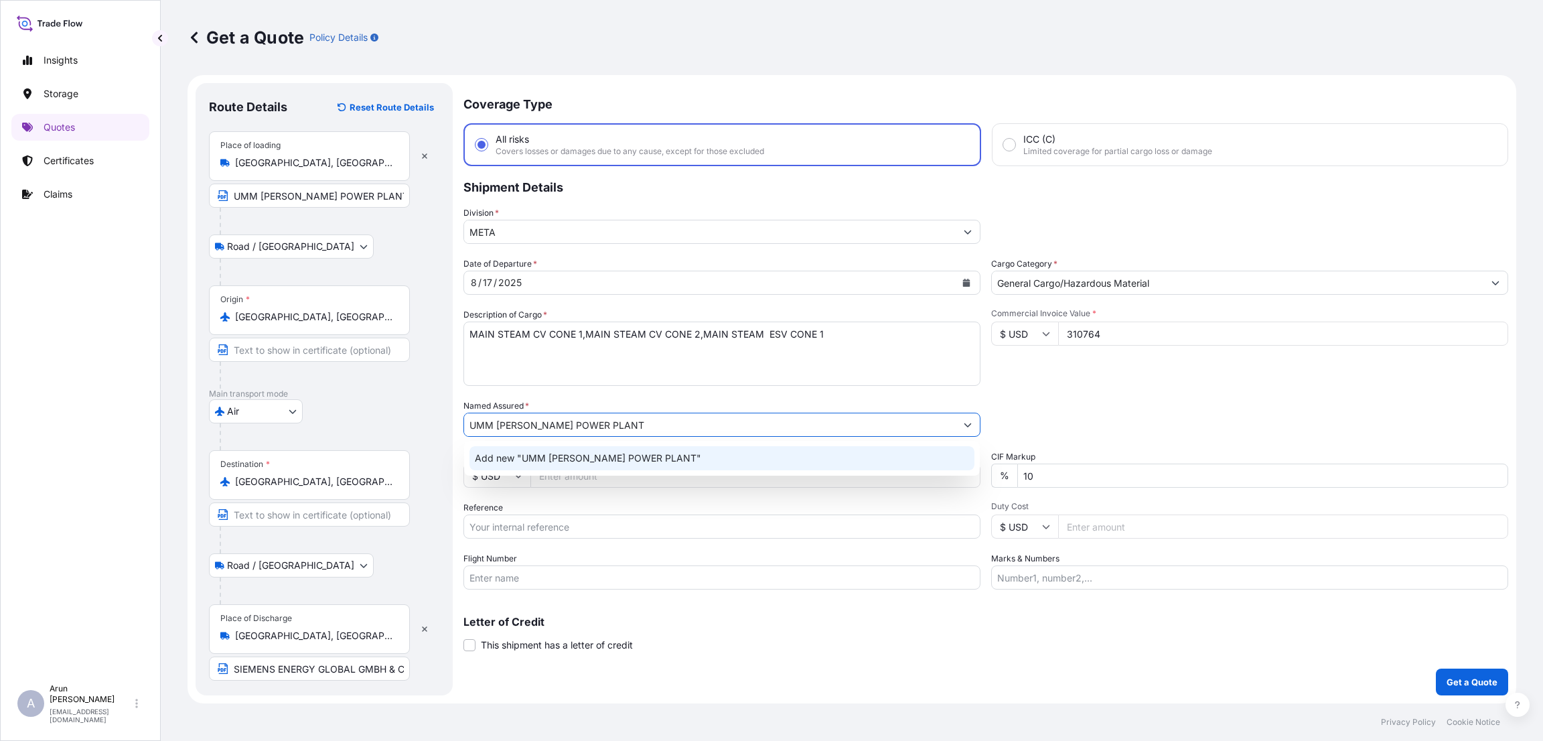
click at [687, 463] on div "Add new "UMM [PERSON_NAME] POWER PLANT"" at bounding box center [722, 458] width 505 height 24
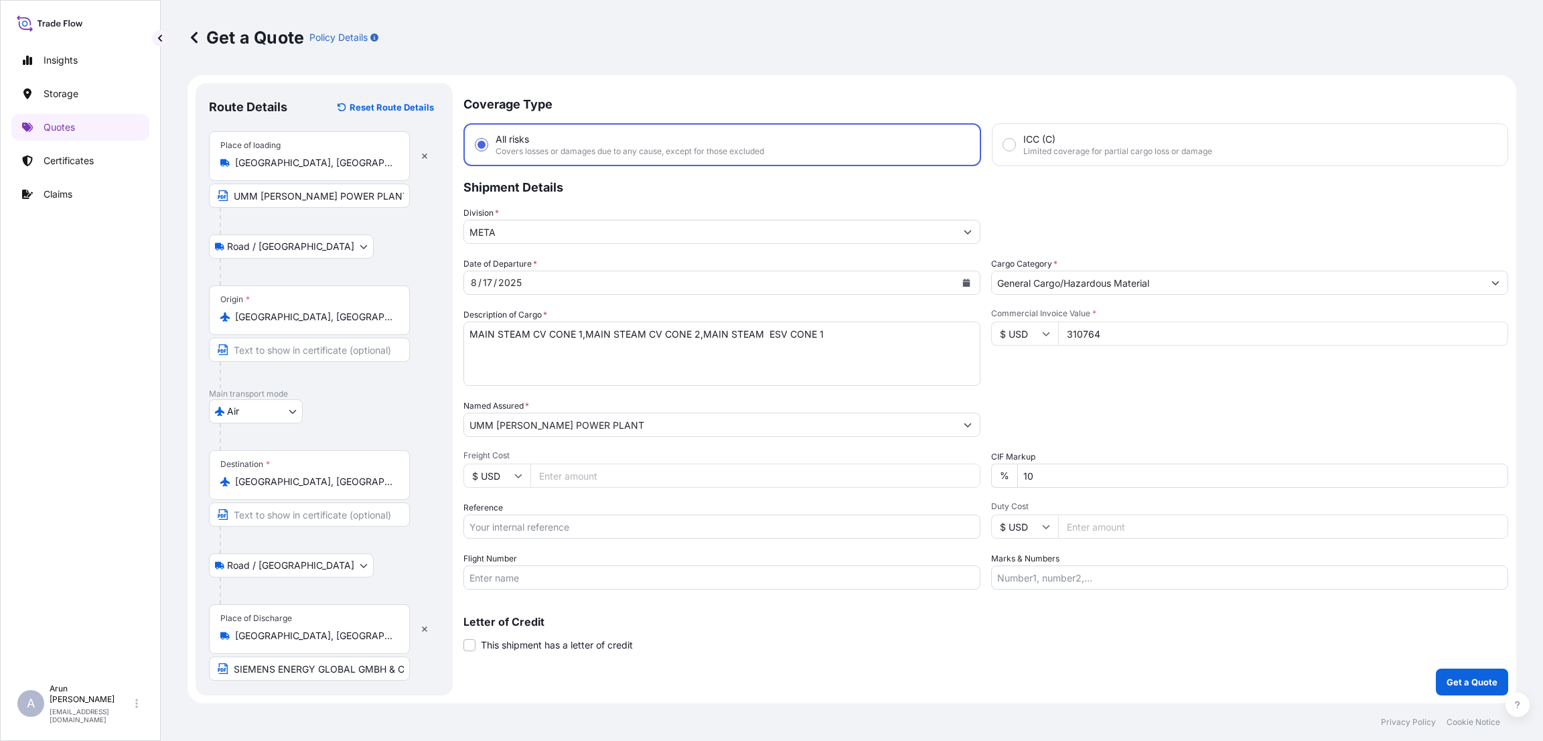
click at [592, 480] on input "Freight Cost" at bounding box center [756, 476] width 450 height 24
type input "4"
click at [1028, 329] on input "$ USD" at bounding box center [1024, 334] width 67 height 24
click at [1022, 378] on div "€ EUR" at bounding box center [1025, 368] width 56 height 25
type input "€ EUR"
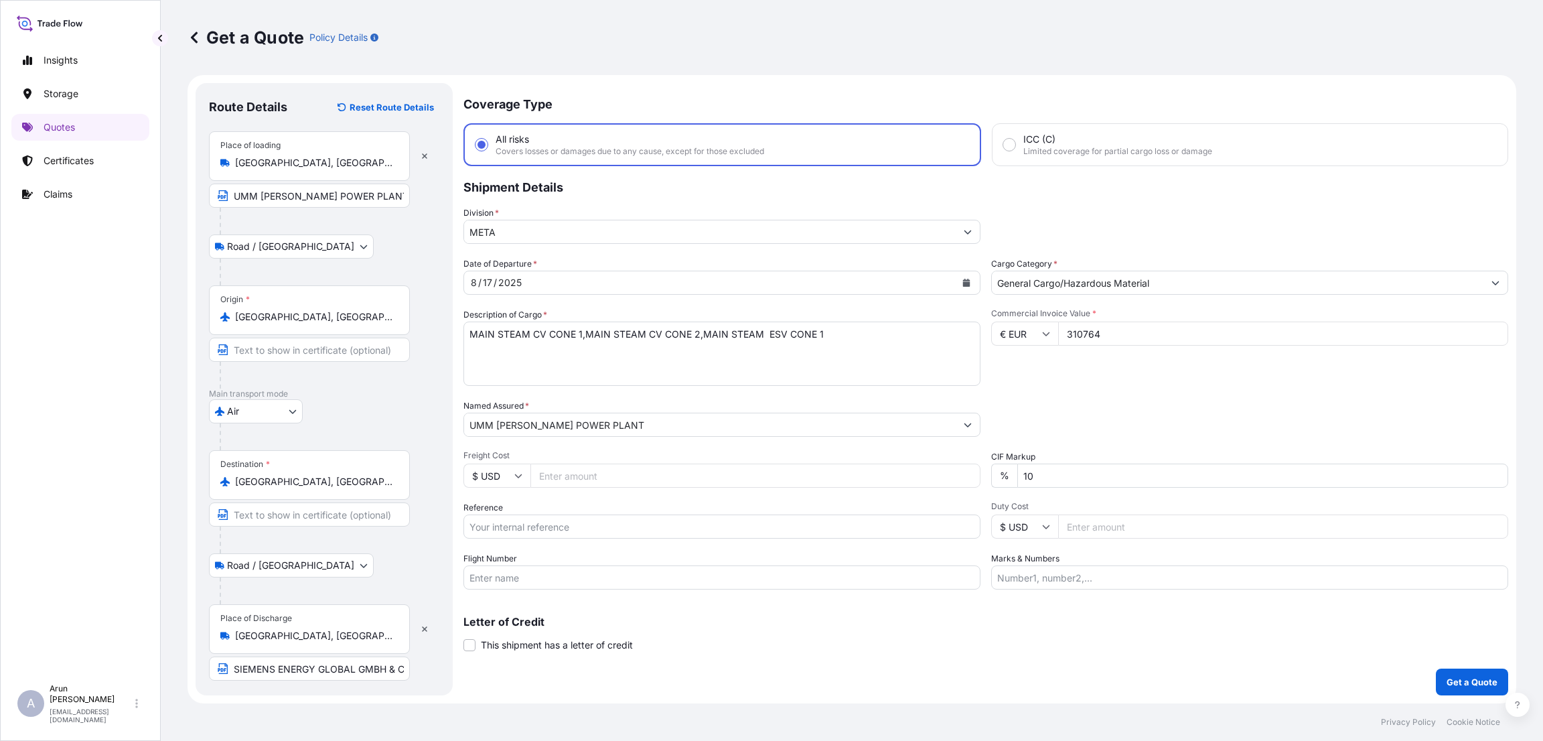
click at [524, 474] on input "$ USD" at bounding box center [497, 476] width 67 height 24
click at [500, 494] on div "€ EUR" at bounding box center [497, 510] width 56 height 25
type input "€ EUR"
click at [587, 475] on input "Freight Cost" at bounding box center [756, 476] width 450 height 24
type input "3"
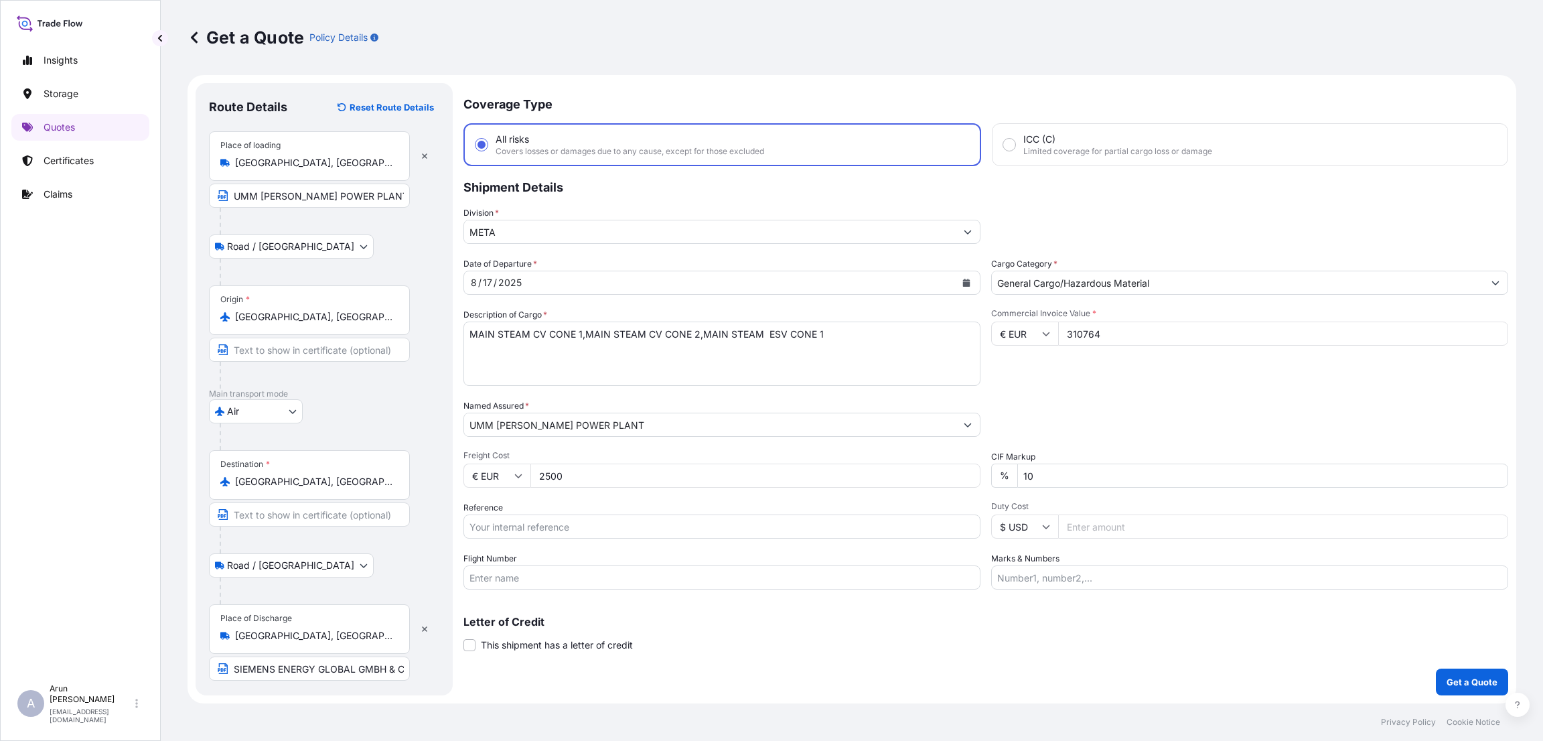
type input "2500"
drag, startPoint x: 1071, startPoint y: 479, endPoint x: 987, endPoint y: 479, distance: 83.7
click at [987, 479] on div "Date of Departure * [DATE] Cargo Category * General Cargo/Hazardous Material De…" at bounding box center [986, 423] width 1045 height 332
type input "0"
click at [757, 494] on input "Reference" at bounding box center [722, 526] width 517 height 24
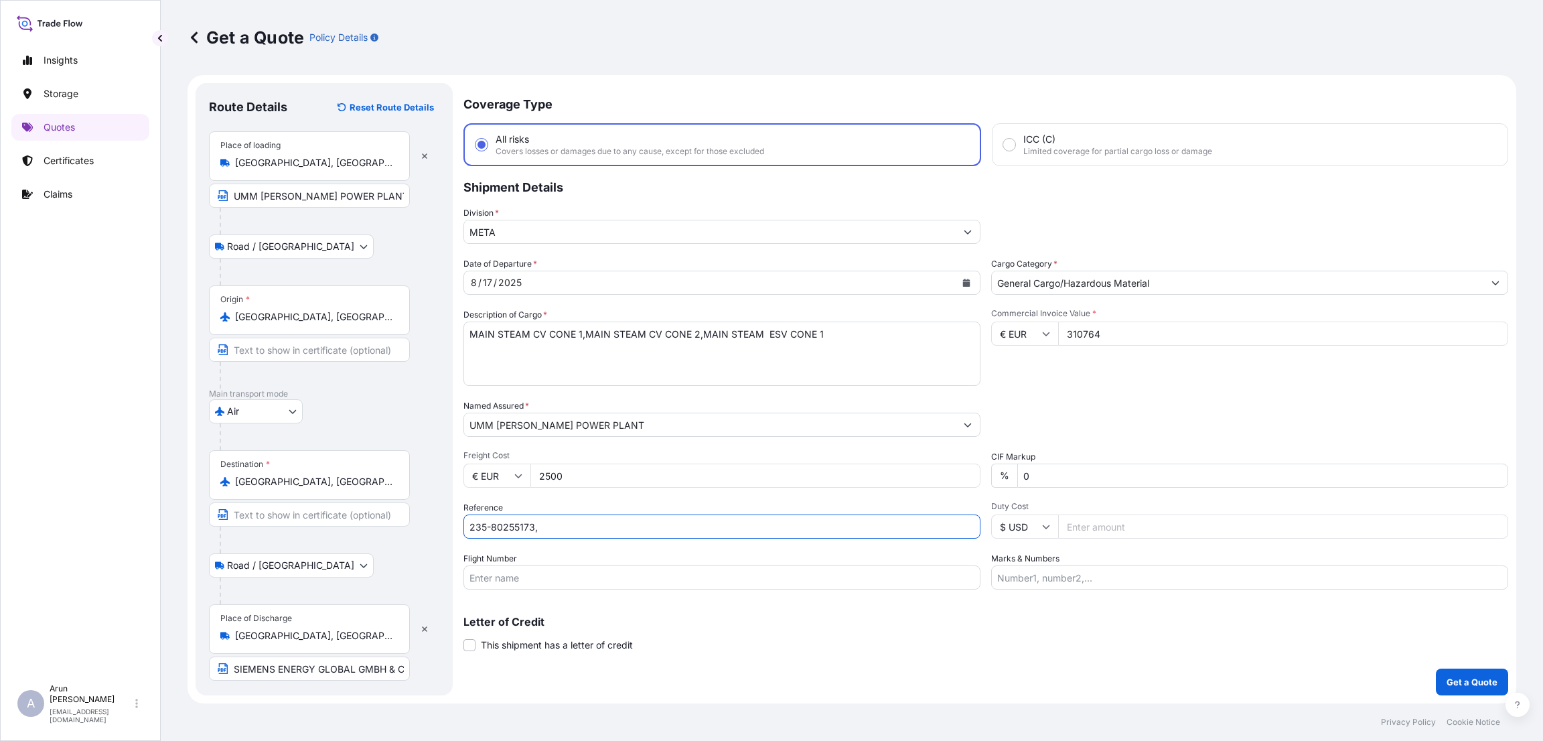
type input "235-80255173,"
click at [1008, 494] on input "Marks & Numbers" at bounding box center [1249, 577] width 517 height 24
type input "INVOICE NUMBER:UHPSE0235/2025 DATE:[DATE]"
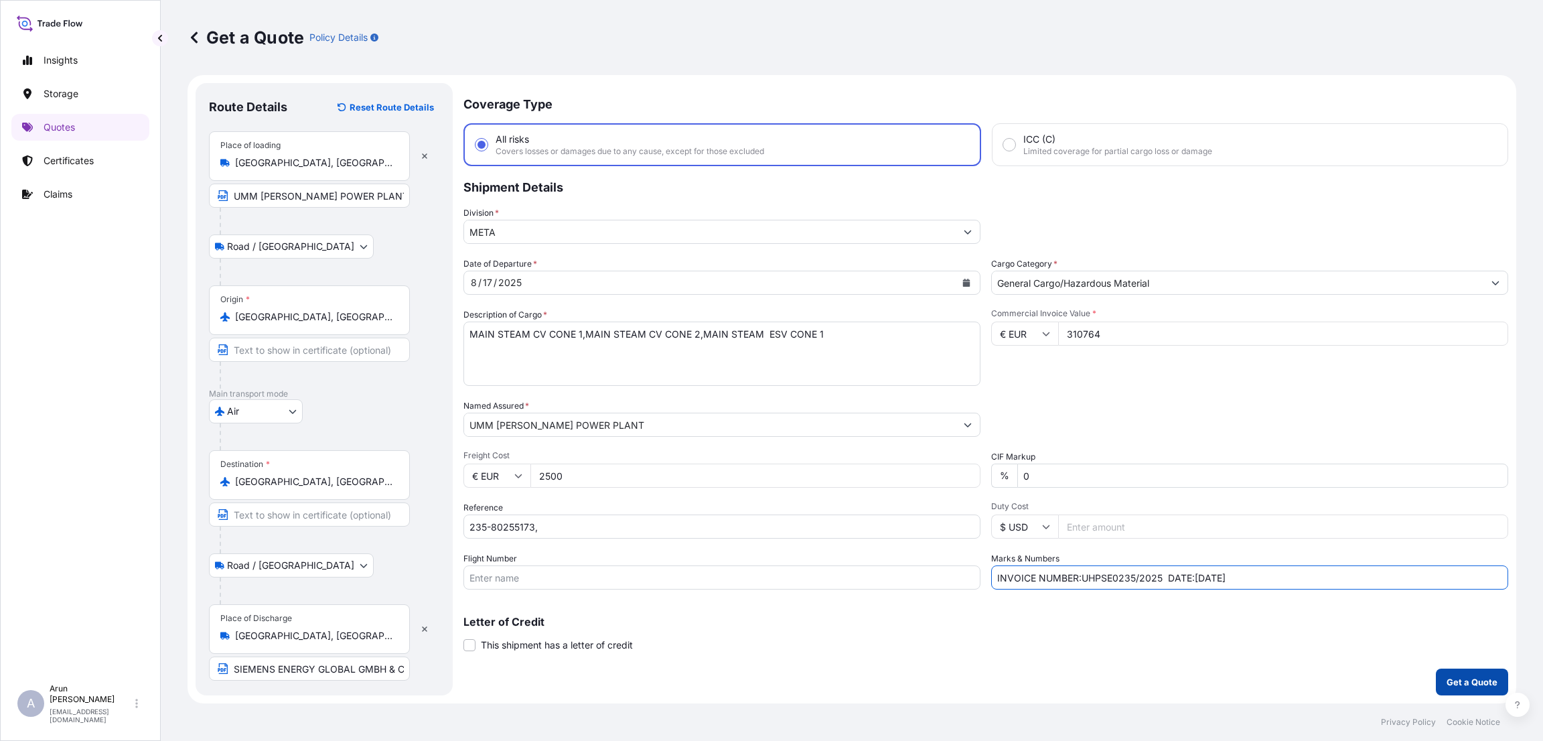
click at [1028, 494] on p "Get a Quote" at bounding box center [1472, 681] width 51 height 13
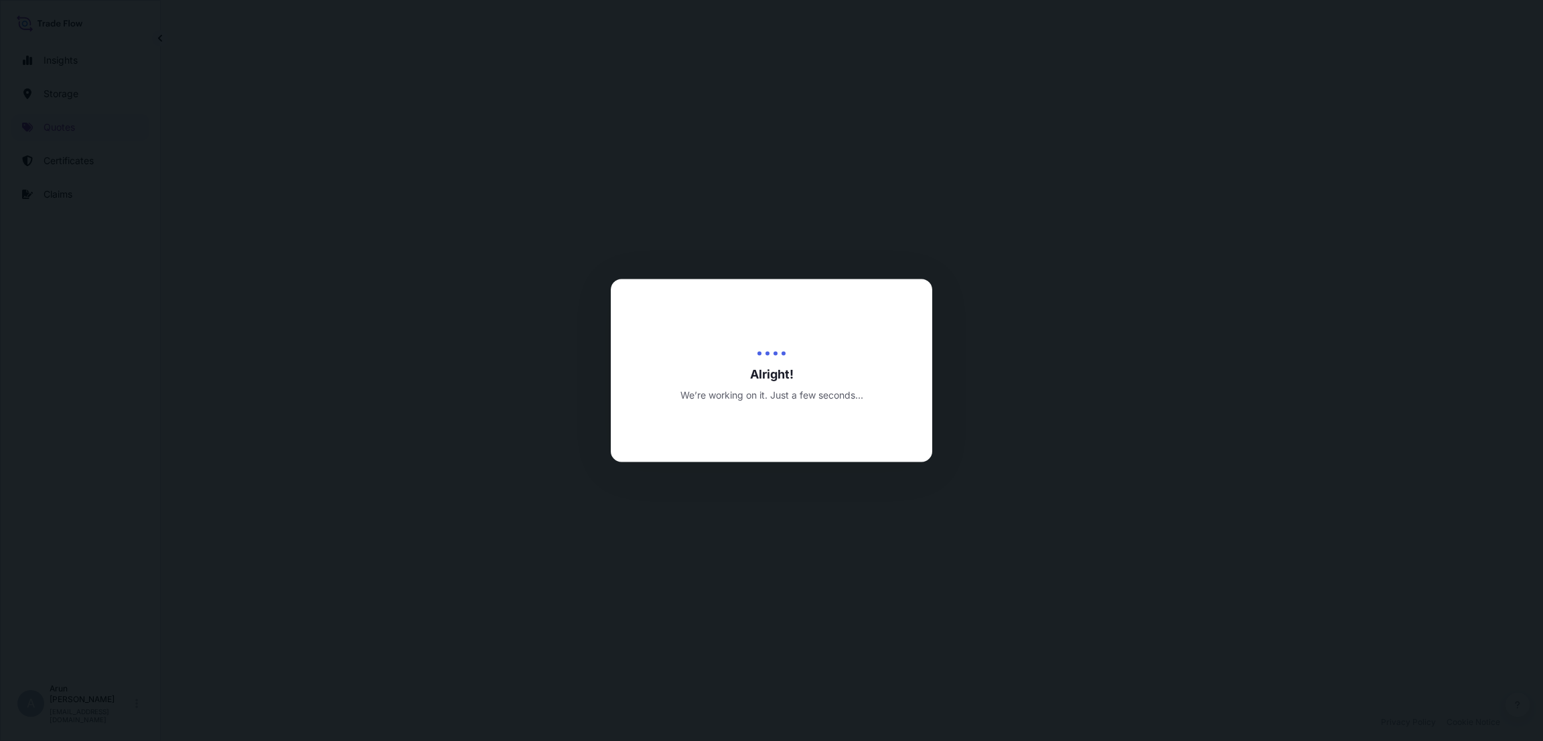
select select "Road / [GEOGRAPHIC_DATA]"
select select "Air"
select select "Road / [GEOGRAPHIC_DATA]"
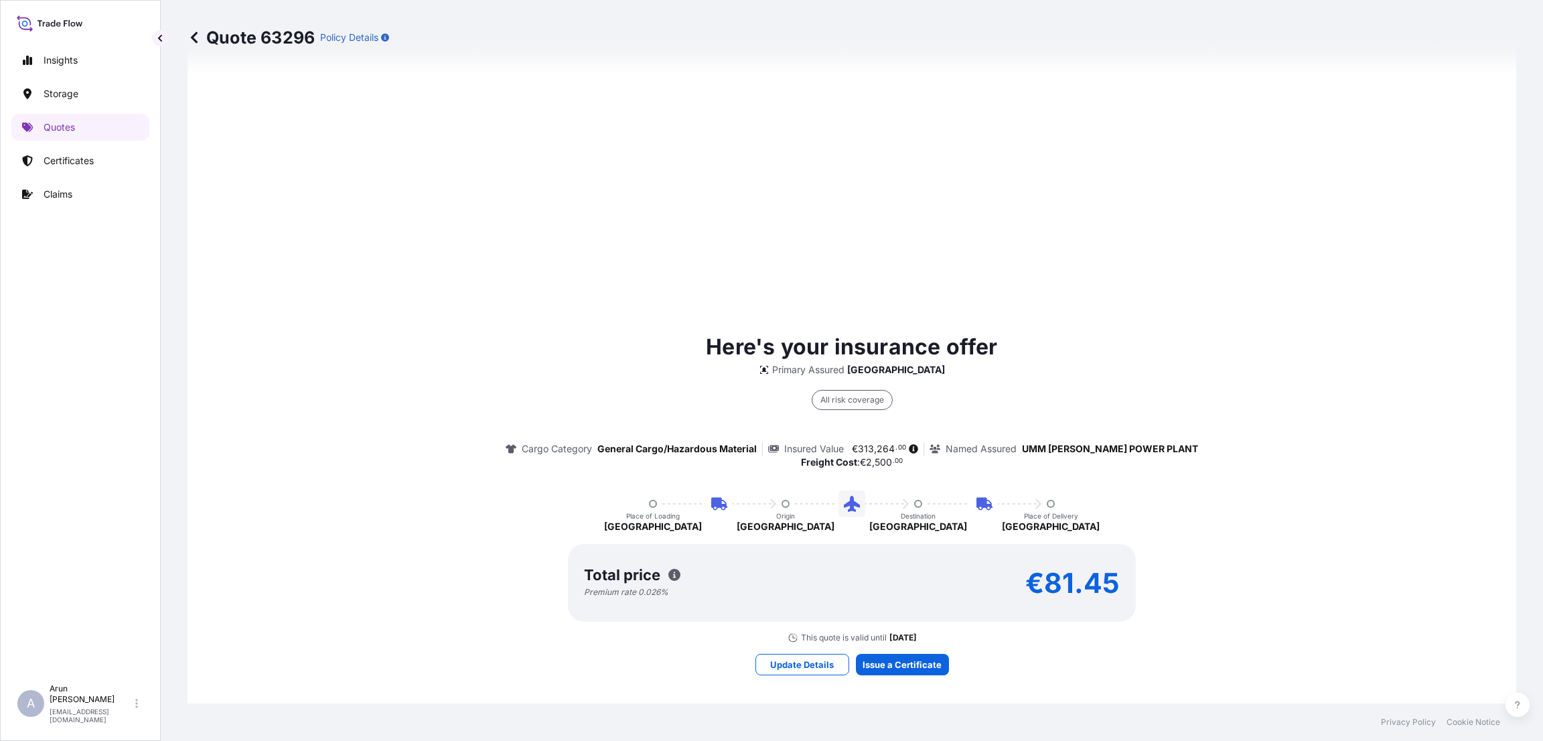
scroll to position [811, 0]
